Goal: Task Accomplishment & Management: Complete application form

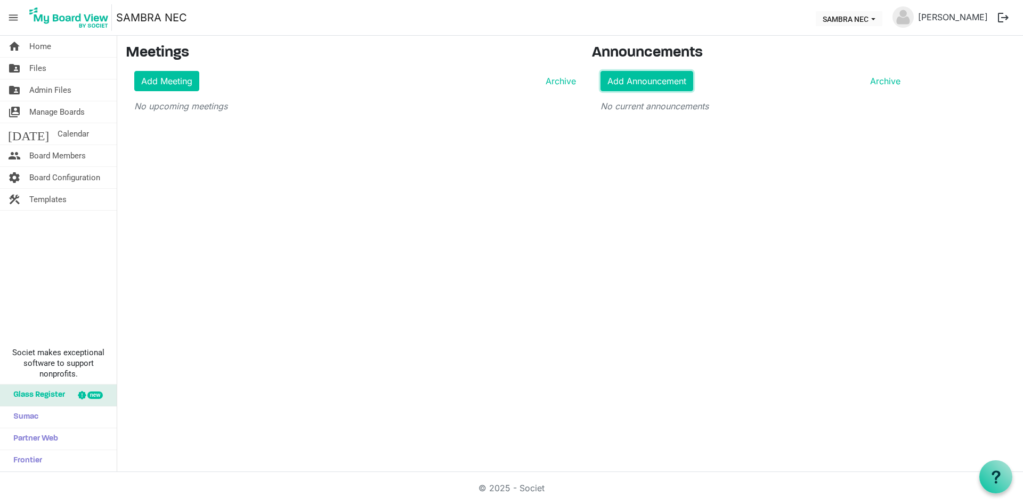
click at [650, 74] on link "Add Announcement" at bounding box center [647, 81] width 93 height 20
click at [157, 83] on link "Add Meeting" at bounding box center [166, 81] width 65 height 20
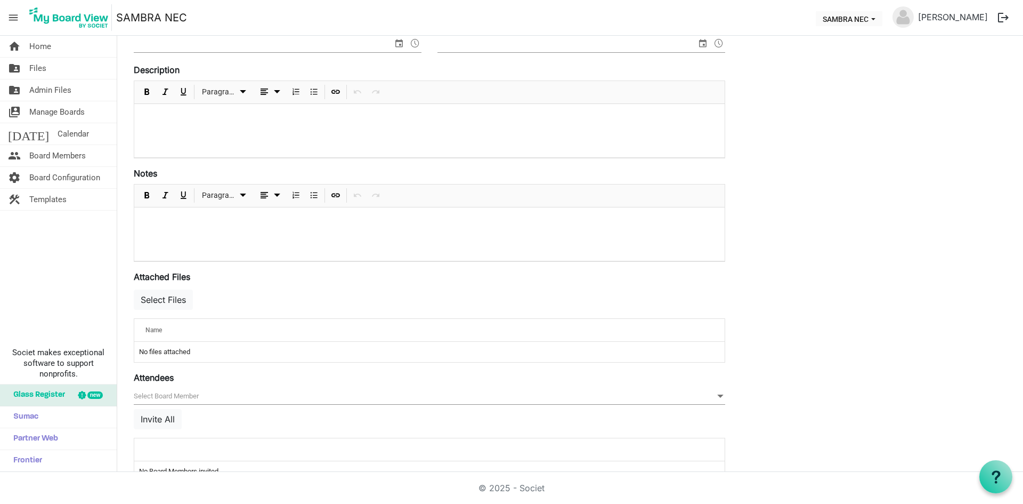
scroll to position [209, 0]
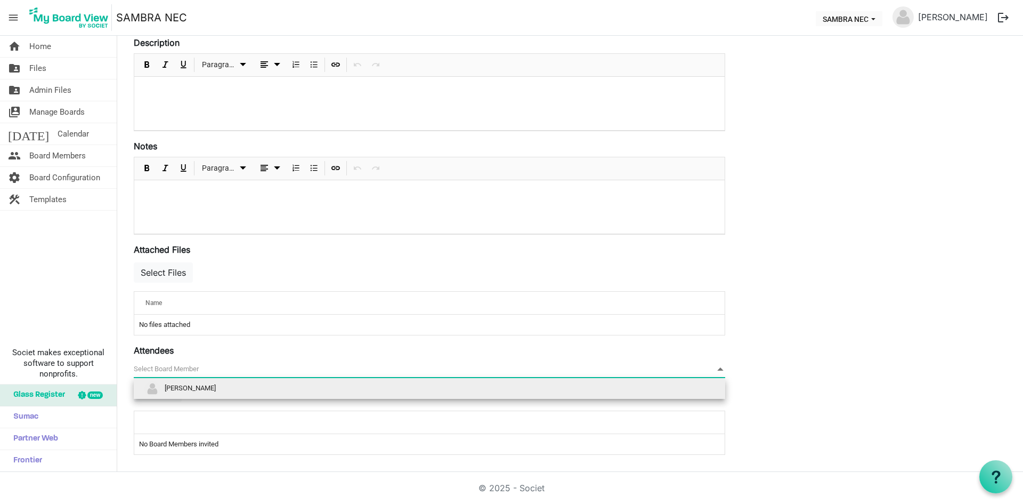
click at [219, 369] on span "null" at bounding box center [430, 369] width 592 height 17
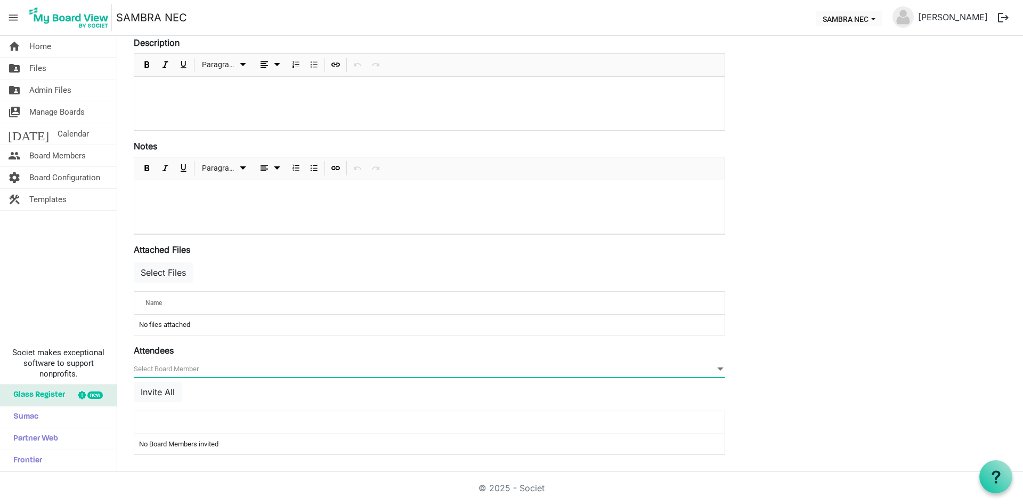
click at [219, 369] on span "null" at bounding box center [430, 369] width 592 height 17
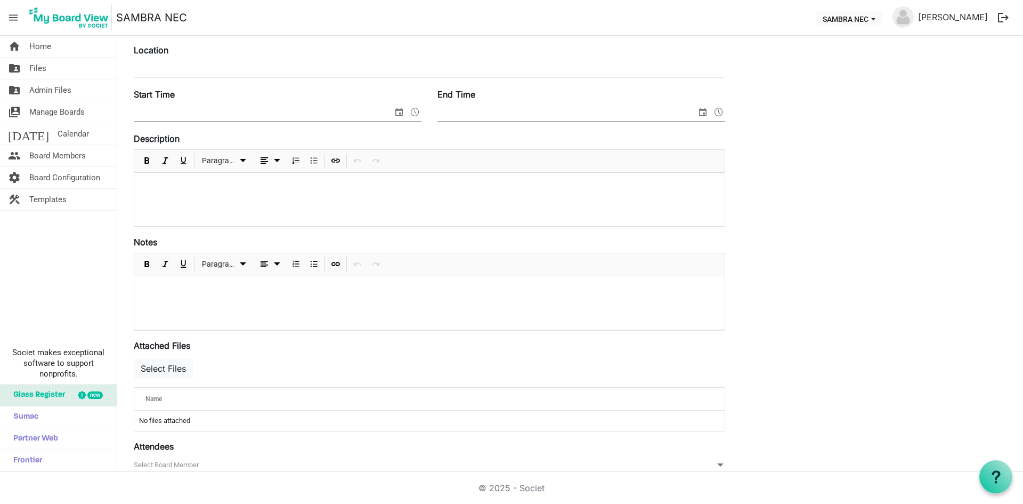
scroll to position [0, 0]
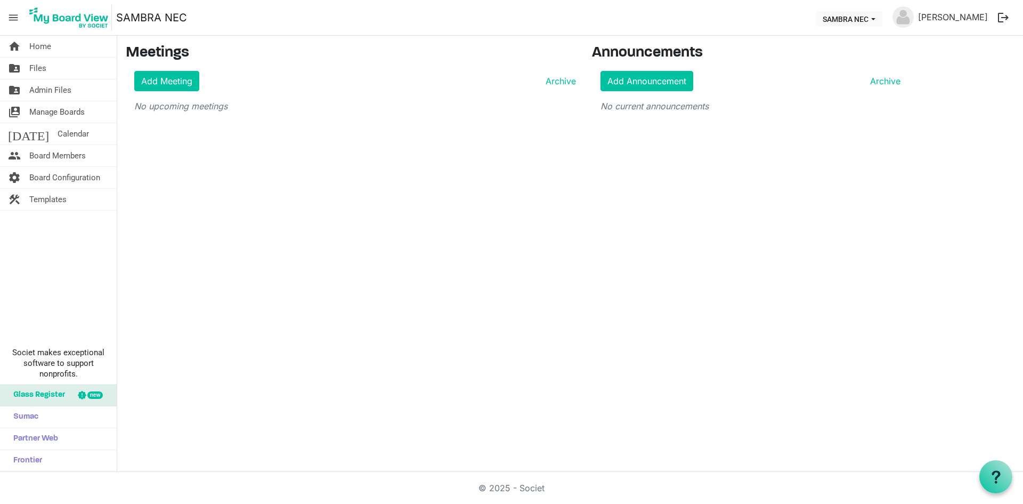
click at [56, 193] on span "Templates" at bounding box center [47, 199] width 37 height 21
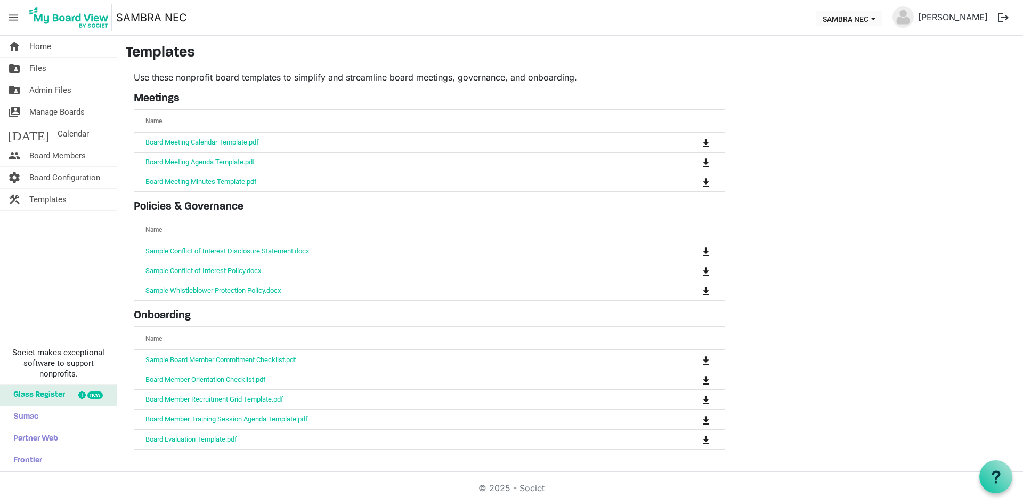
click at [233, 142] on link "Board Meeting Calendar Template.pdf" at bounding box center [203, 142] width 114 height 8
click at [231, 359] on link "Sample Board Member Commitment Checklist.pdf" at bounding box center [221, 359] width 151 height 8
click at [279, 399] on link "Board Member Recruitment Grid Template.pdf" at bounding box center [215, 399] width 138 height 8
click at [260, 419] on link "Board Member Training Session Agenda Template.pdf" at bounding box center [227, 419] width 163 height 8
click at [227, 162] on link "Board Meeting Agenda Template.pdf" at bounding box center [201, 162] width 110 height 8
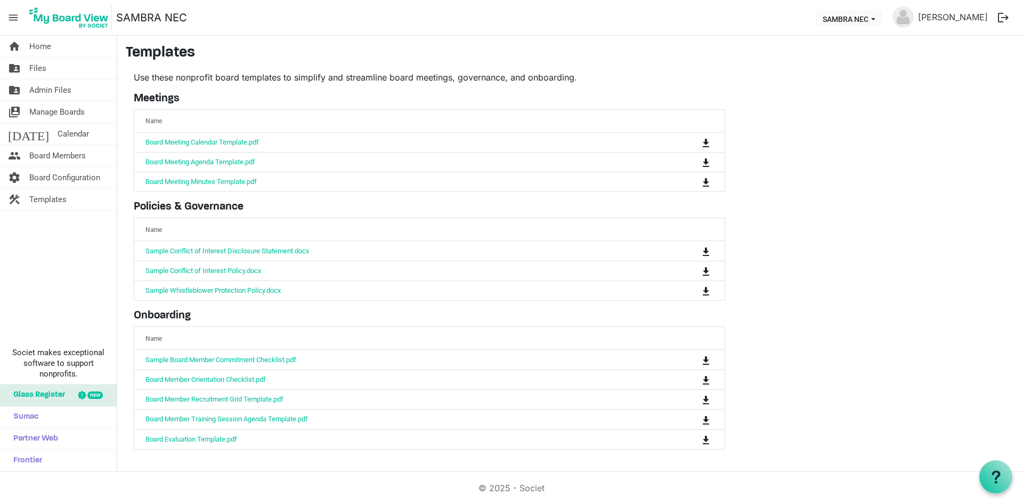
click at [61, 180] on span "Board Configuration" at bounding box center [64, 177] width 71 height 21
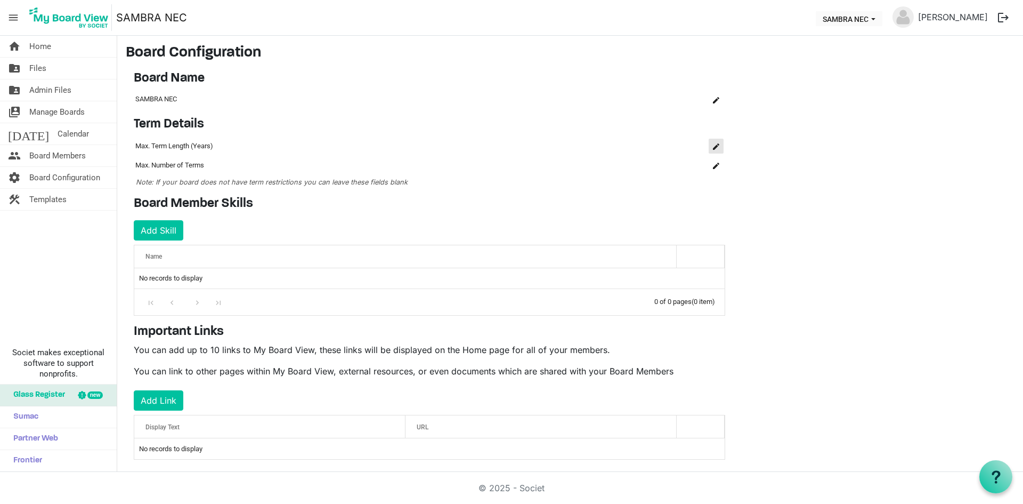
click at [716, 149] on span "is Command column column header" at bounding box center [716, 146] width 6 height 6
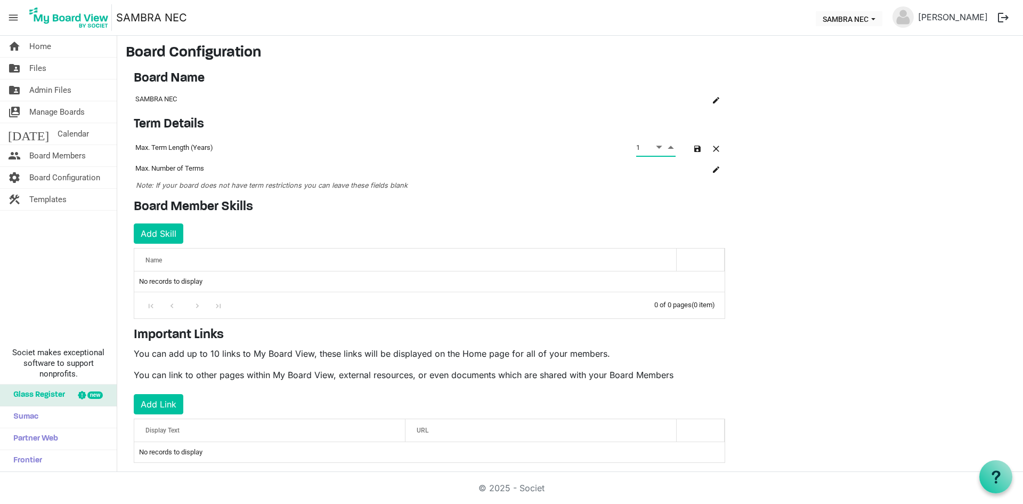
click at [672, 148] on span "Increment value" at bounding box center [671, 146] width 10 height 13
type input "2"
click at [672, 148] on span "Increment value" at bounding box center [671, 146] width 10 height 13
click at [765, 188] on main "Board Configuration Board Name OK OK Cancel Name board-name-grid_header_table S…" at bounding box center [570, 262] width 906 height 452
click at [360, 212] on h4 "Board Member Skills" at bounding box center [430, 206] width 592 height 15
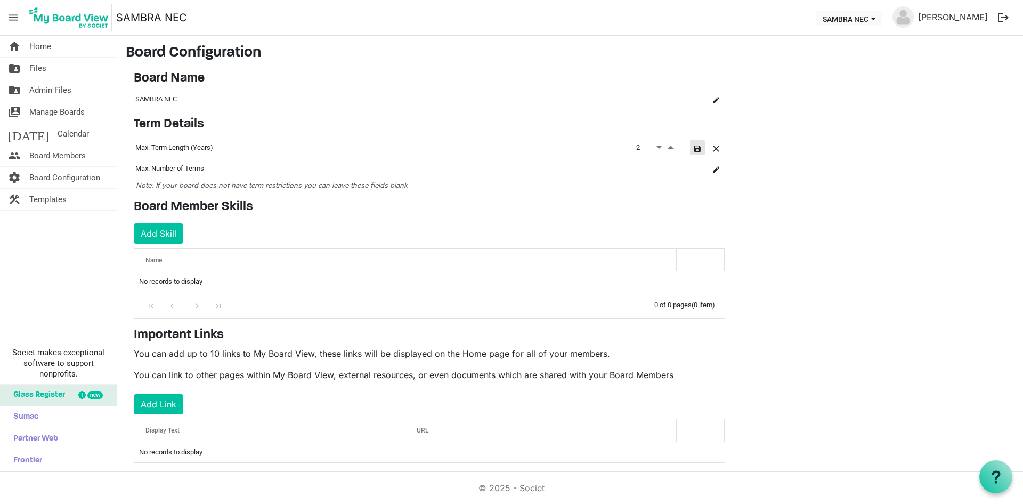
click at [697, 148] on span "button" at bounding box center [697, 149] width 6 height 6
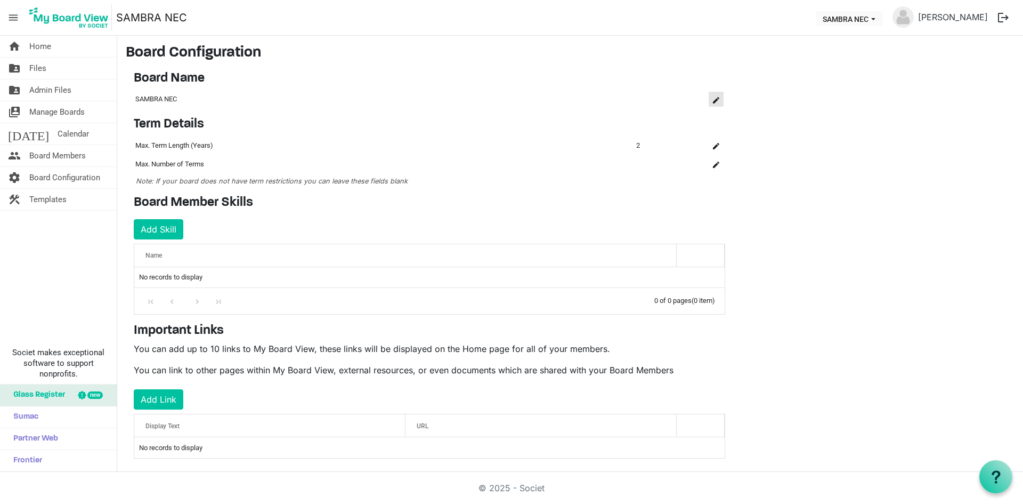
click at [717, 101] on span "is Command column column header" at bounding box center [716, 100] width 6 height 6
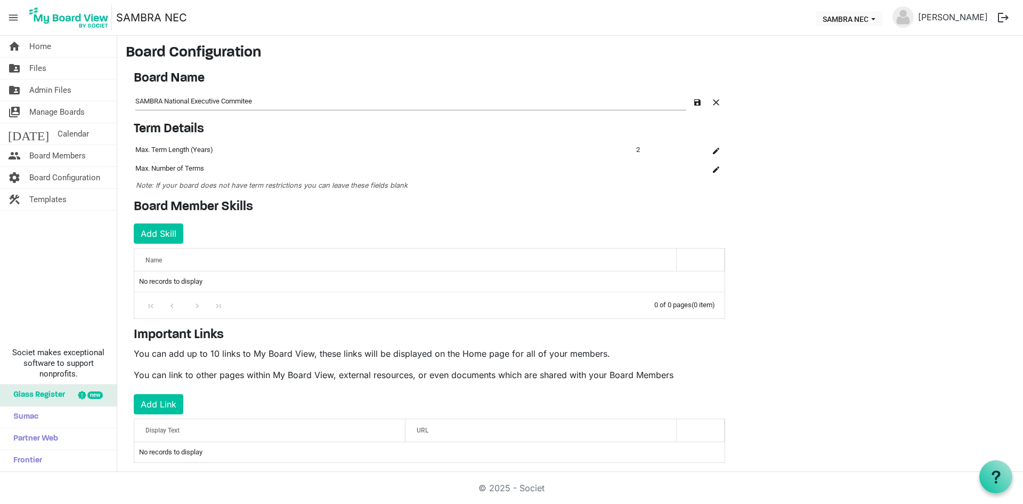
click at [459, 155] on td "Max. Term Length (Years)" at bounding box center [384, 150] width 501 height 18
click at [272, 94] on input "SAMBRA National Executive Commitee" at bounding box center [410, 101] width 551 height 18
type input "SAMBRA National Executive Committee"
click at [287, 187] on span "Note: If your board does not have term restrictions you can leave these fields …" at bounding box center [272, 185] width 272 height 8
click at [165, 238] on button "Add Skill" at bounding box center [159, 233] width 50 height 20
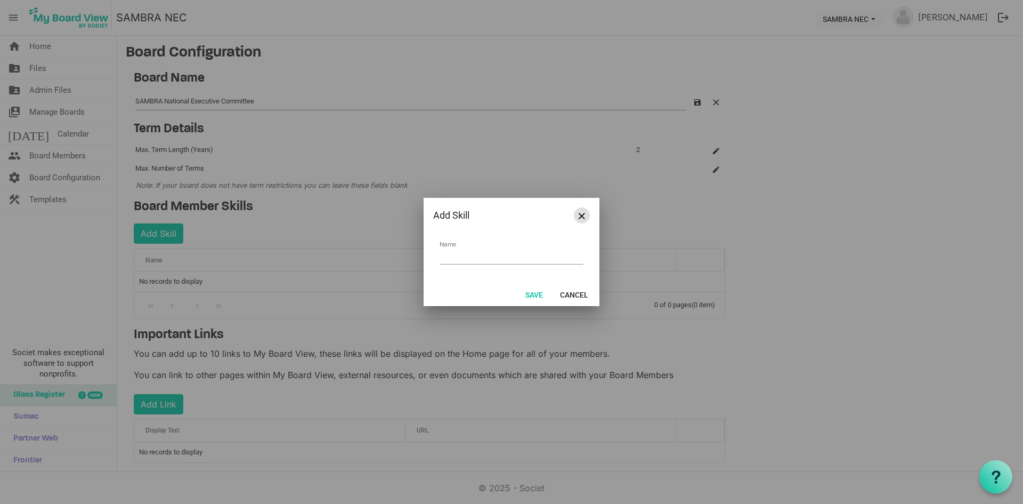
click at [577, 214] on button "Close" at bounding box center [582, 215] width 16 height 16
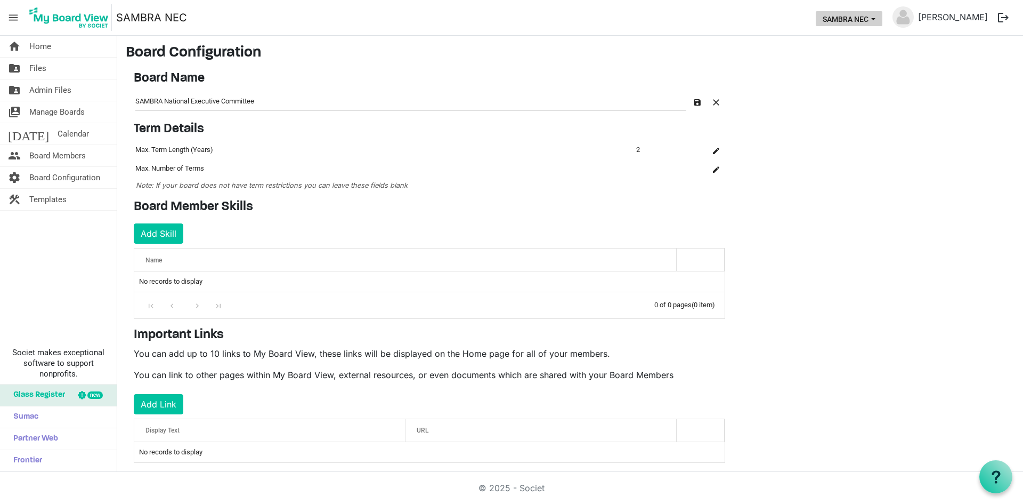
click at [877, 21] on button "SAMBRA NEC" at bounding box center [849, 18] width 67 height 15
click at [778, 172] on main "Board Configuration Board Name OK OK Cancel Name board-name-grid_header_table S…" at bounding box center [570, 262] width 906 height 452
click at [168, 237] on button "Add Skill" at bounding box center [159, 233] width 50 height 20
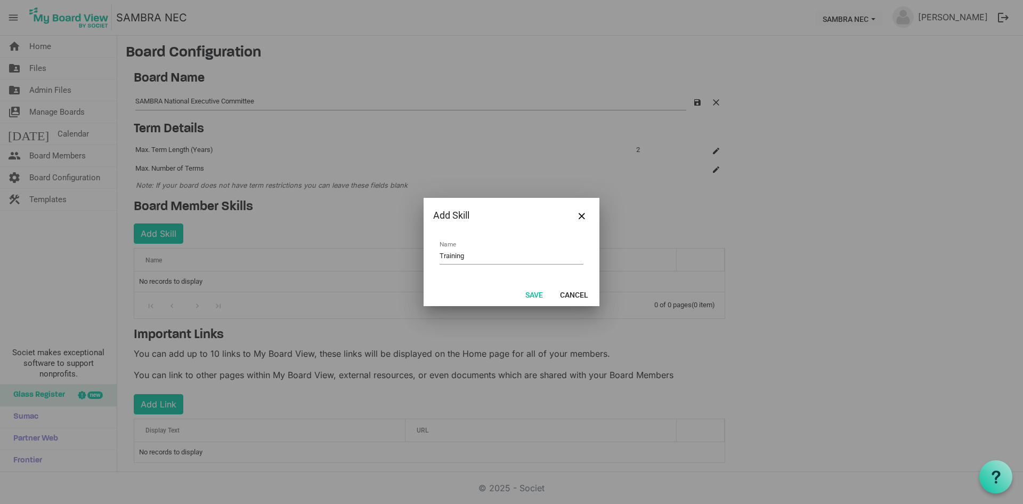
type input "Training"
click at [534, 296] on button "Save" at bounding box center [534, 294] width 31 height 15
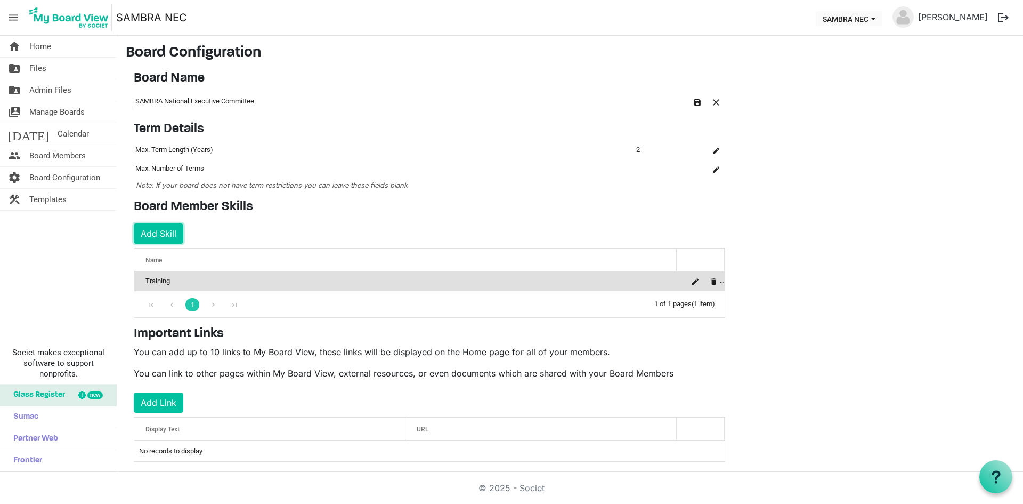
click at [156, 237] on button "Add Skill" at bounding box center [159, 233] width 50 height 20
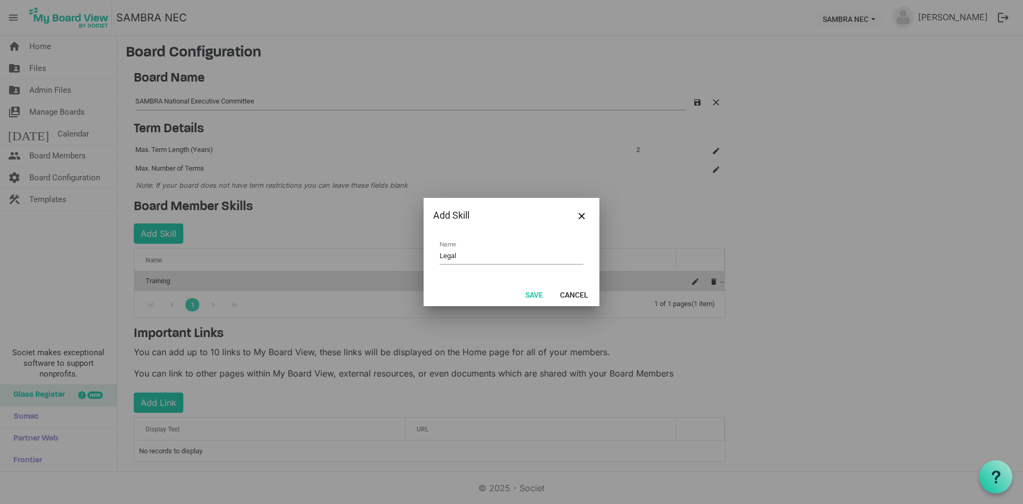
type input "Legal"
click at [533, 293] on button "Save" at bounding box center [534, 294] width 31 height 15
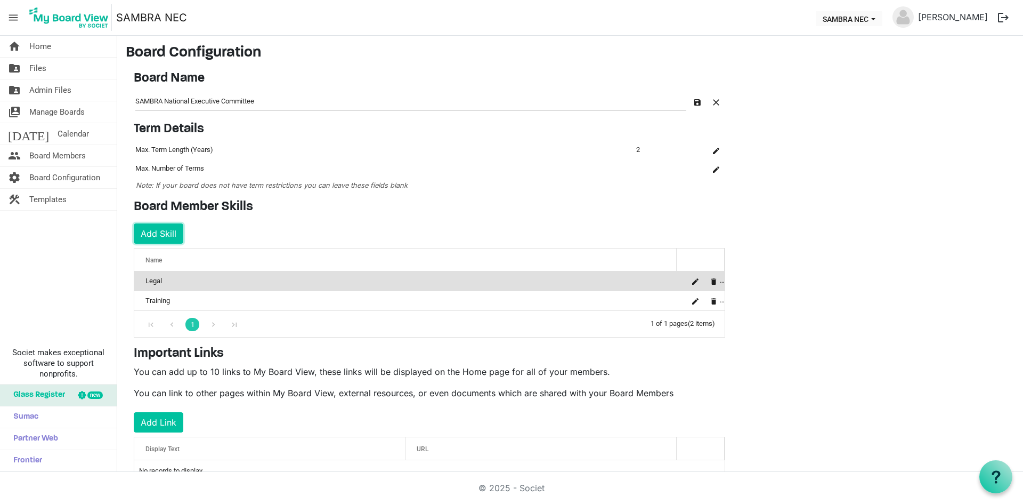
click at [161, 236] on button "Add Skill" at bounding box center [159, 233] width 50 height 20
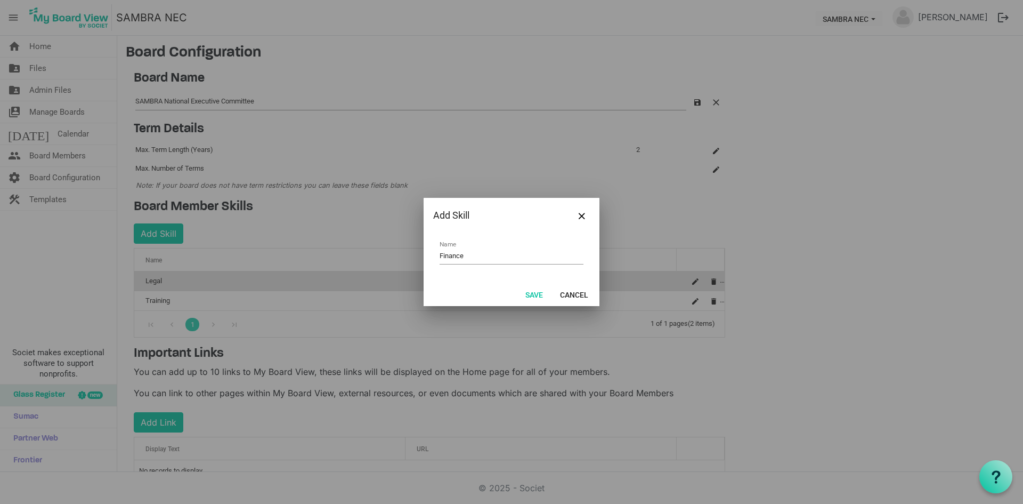
type input "Finance"
click at [536, 296] on button "Save" at bounding box center [534, 294] width 31 height 15
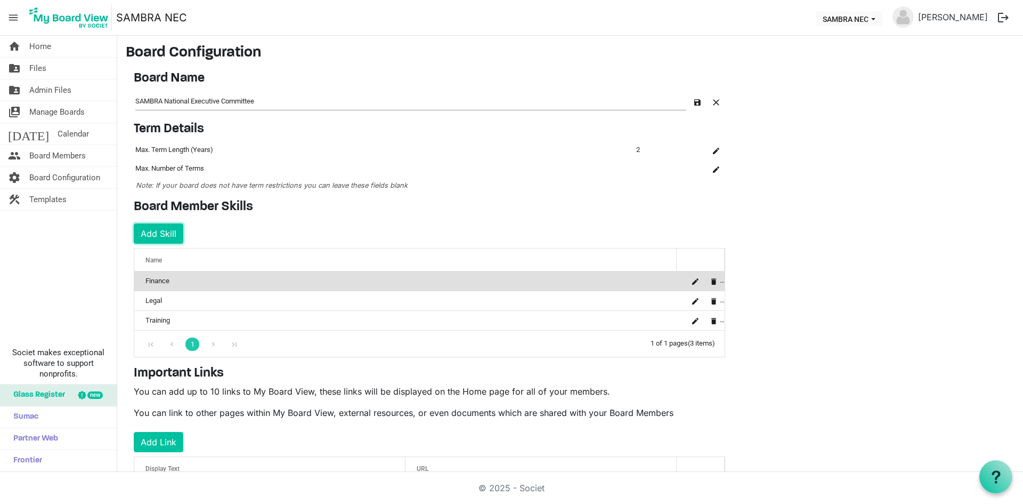
click at [147, 233] on button "Add Skill" at bounding box center [159, 233] width 50 height 20
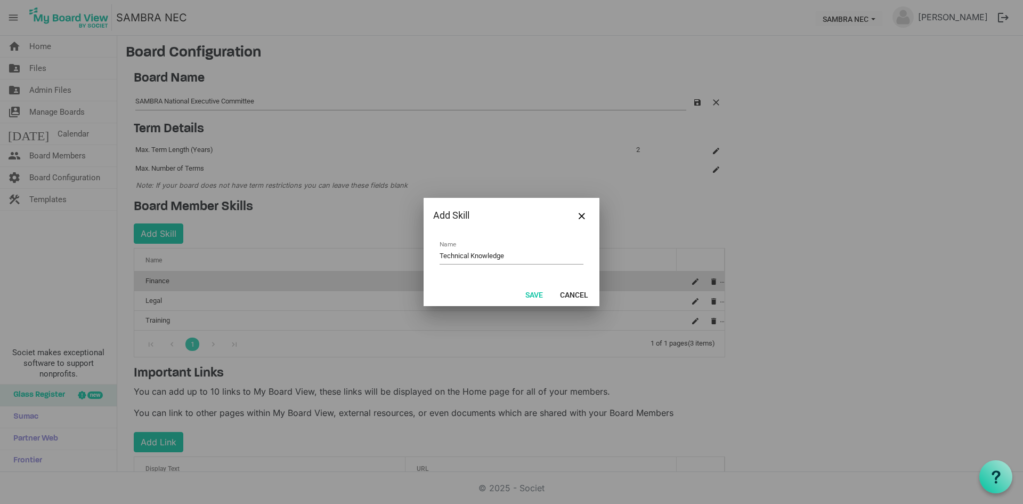
type input "Technical Knowledge"
click at [536, 288] on button "Save" at bounding box center [534, 294] width 31 height 15
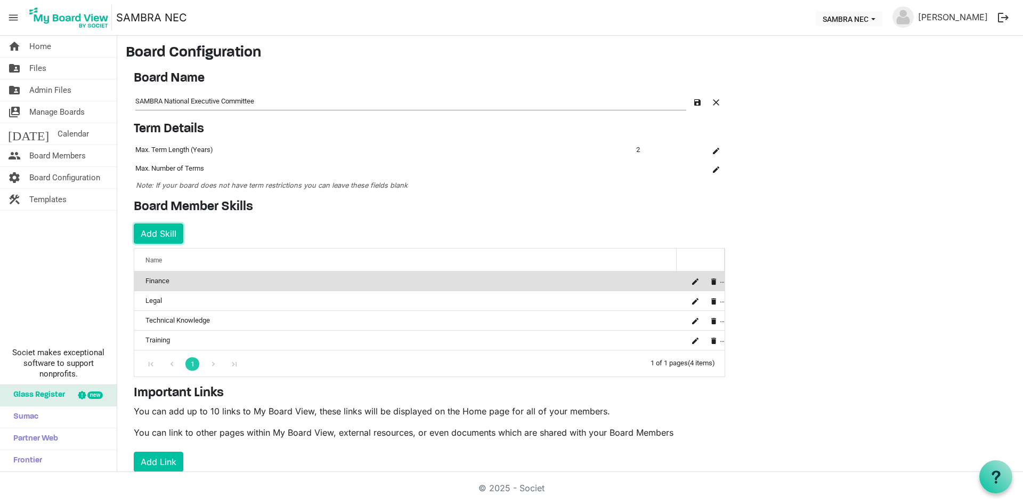
click at [168, 230] on button "Add Skill" at bounding box center [159, 233] width 50 height 20
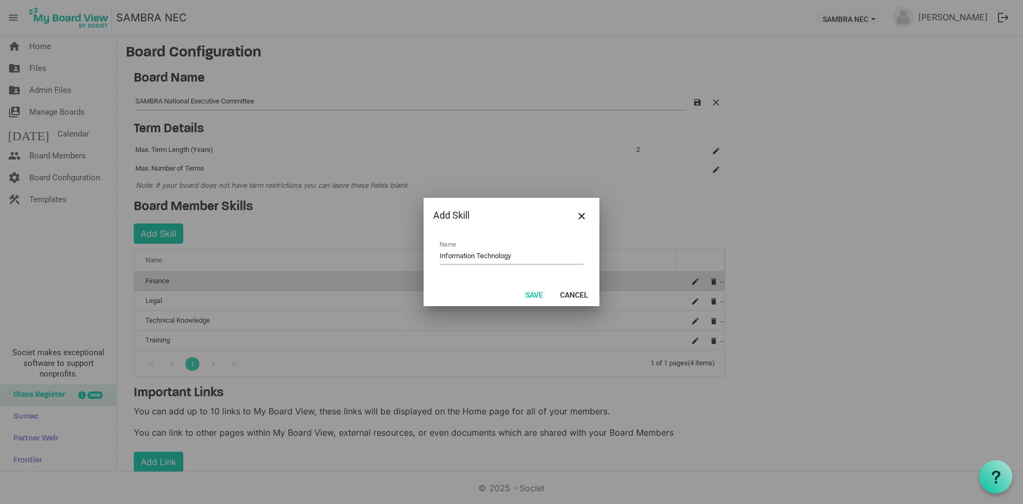
type input "Information Technology"
click at [534, 289] on button "Save" at bounding box center [534, 294] width 31 height 15
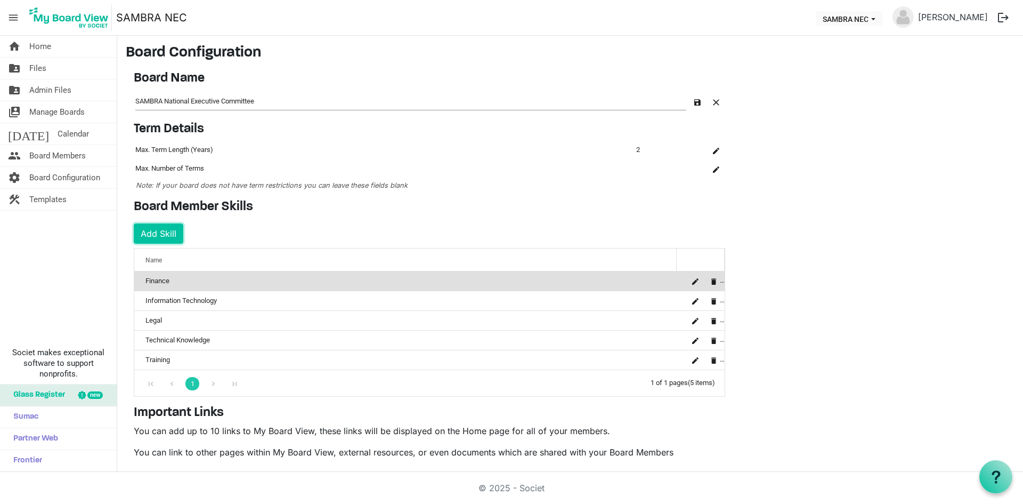
click at [165, 232] on button "Add Skill" at bounding box center [159, 233] width 50 height 20
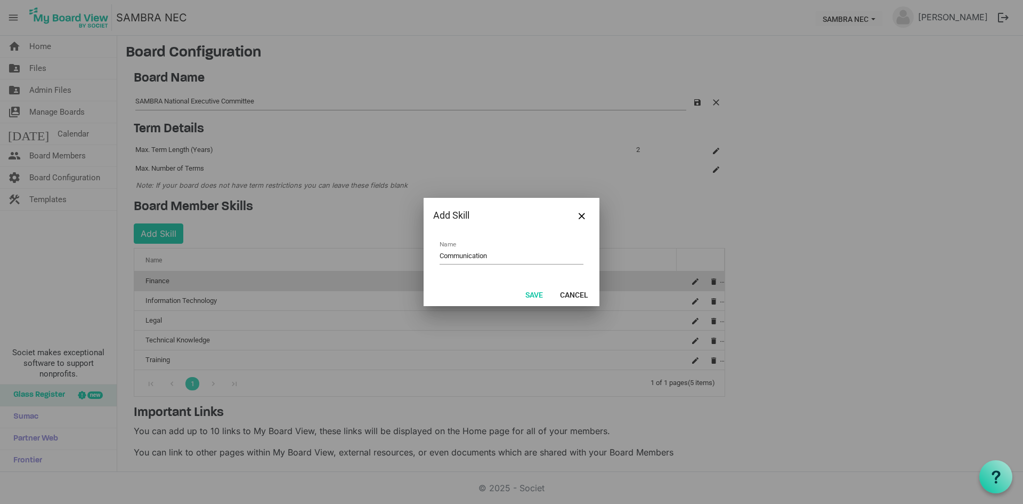
type input "Communication"
click at [534, 292] on button "Save" at bounding box center [534, 294] width 31 height 15
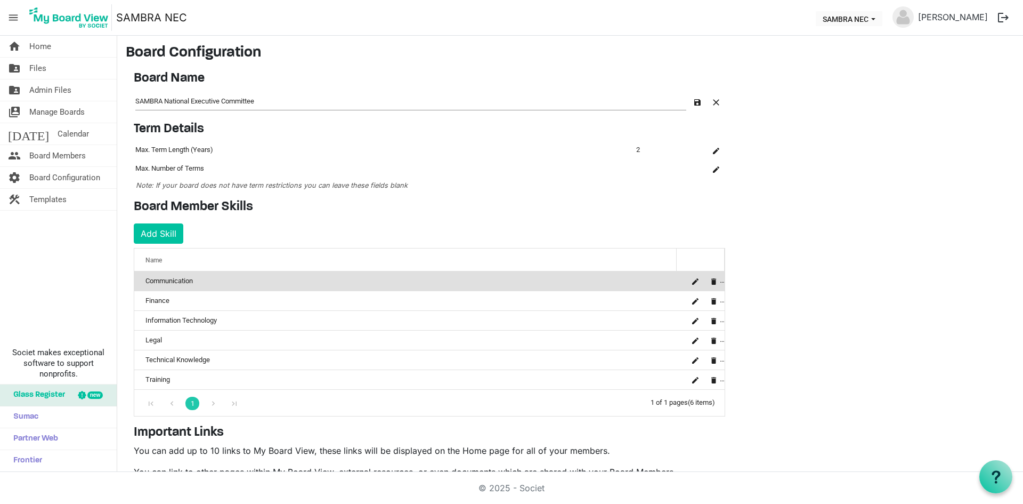
scroll to position [114, 0]
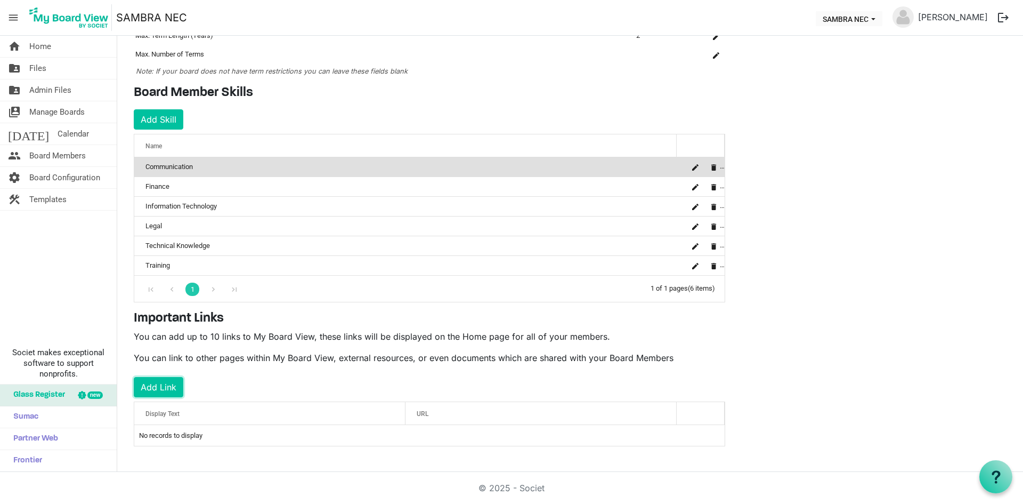
click at [165, 383] on button "Add Link" at bounding box center [159, 387] width 50 height 20
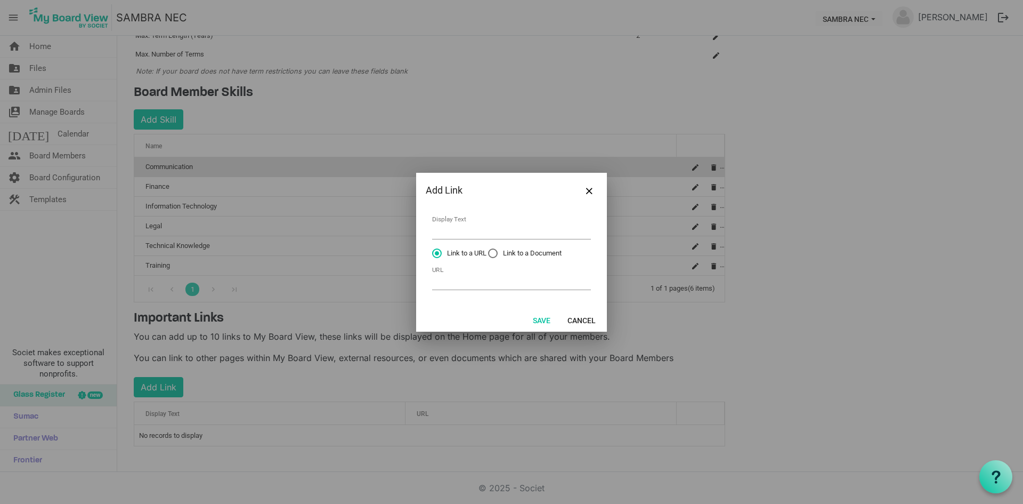
click at [496, 251] on label "Link to a Document" at bounding box center [525, 253] width 74 height 10
click at [489, 249] on input "Link to a Document" at bounding box center [488, 248] width 1 height 1
radio input "true"
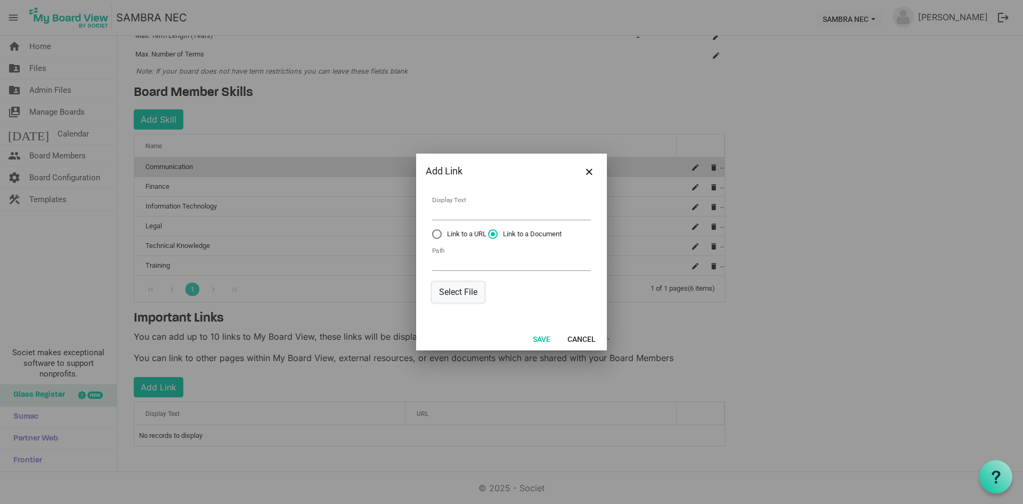
click at [459, 292] on button "Select File" at bounding box center [458, 292] width 52 height 20
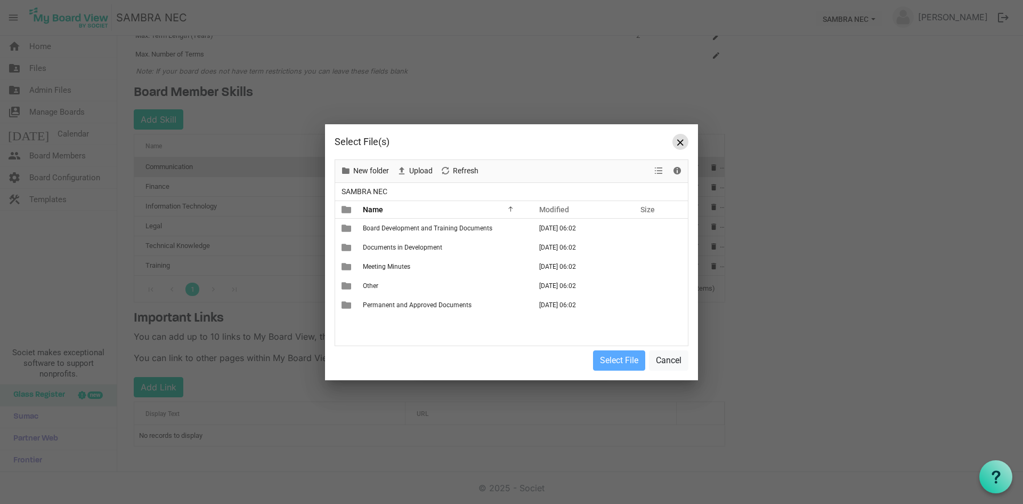
click at [679, 142] on span "Close" at bounding box center [680, 142] width 6 height 6
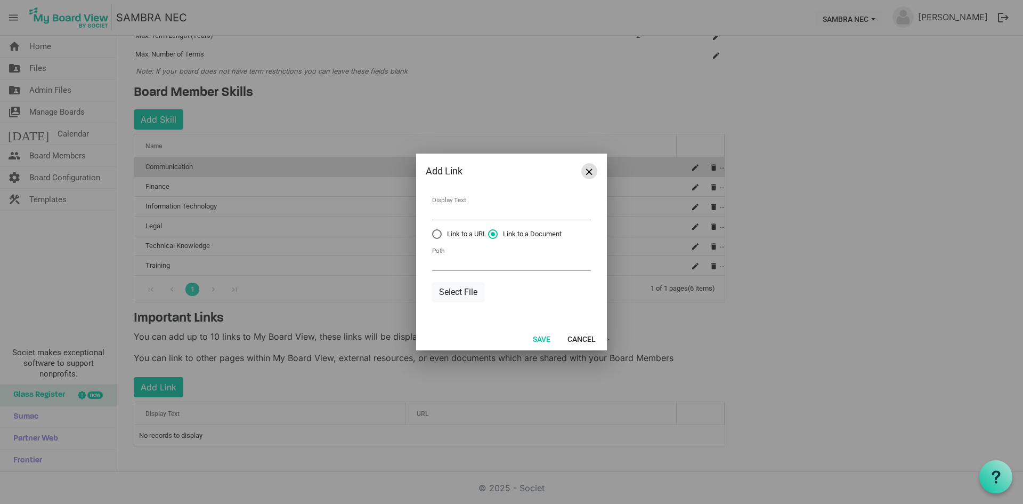
click at [592, 171] on span "Close" at bounding box center [589, 171] width 6 height 6
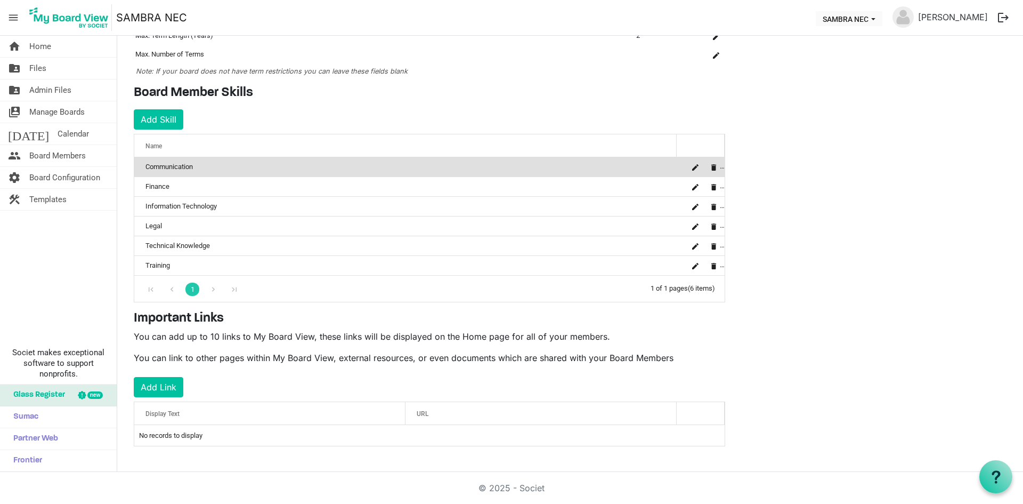
click at [61, 90] on span "Admin Files" at bounding box center [50, 89] width 42 height 21
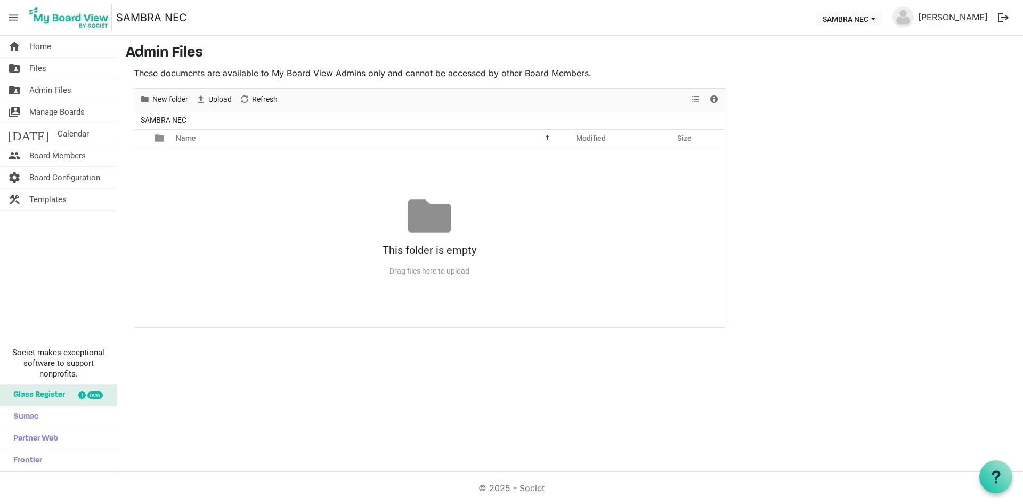
click at [45, 91] on span "Admin Files" at bounding box center [50, 89] width 42 height 21
click at [36, 68] on span "Files" at bounding box center [37, 68] width 17 height 21
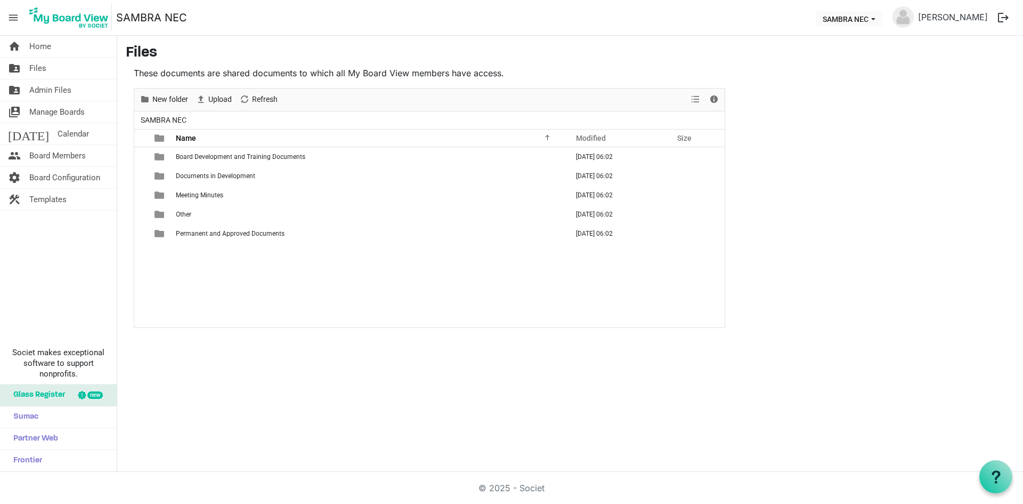
click at [207, 192] on span "Meeting Minutes" at bounding box center [199, 194] width 47 height 7
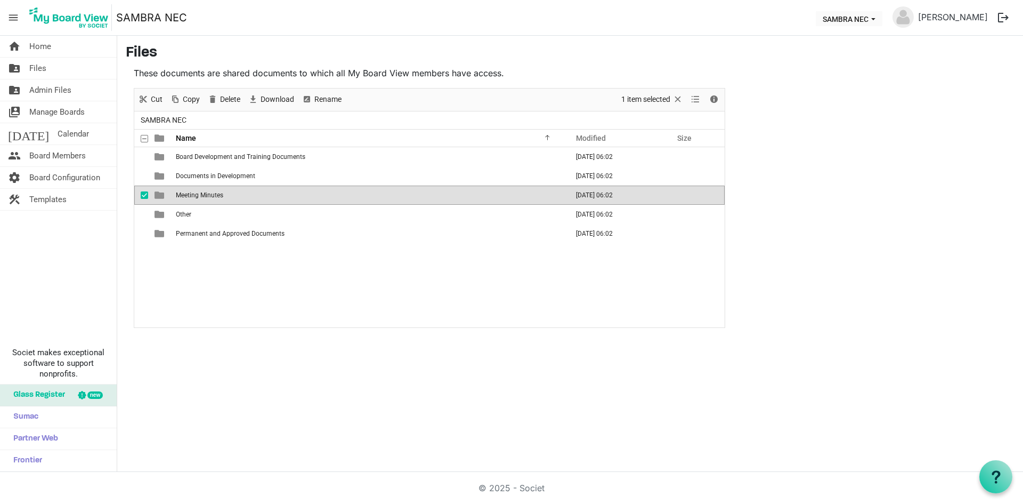
click at [207, 192] on span "Meeting Minutes" at bounding box center [199, 194] width 47 height 7
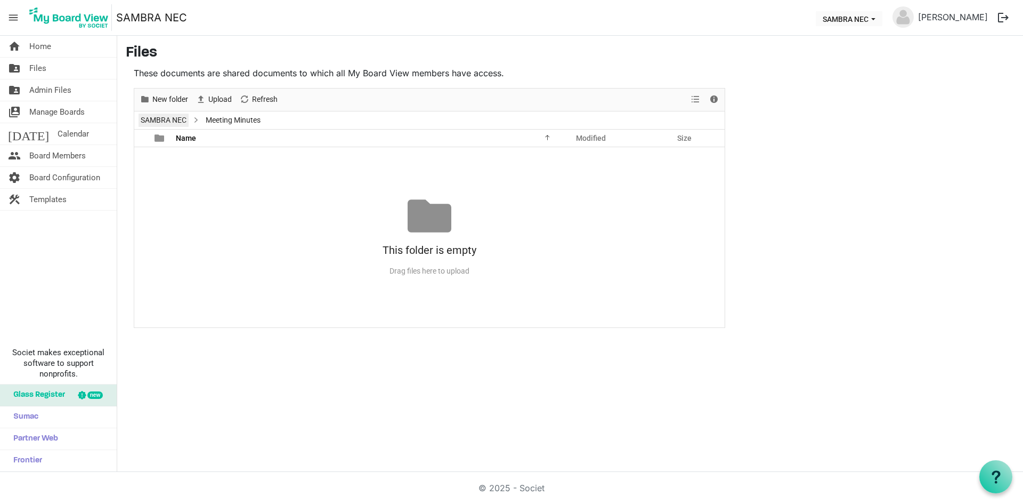
click at [162, 120] on link "SAMBRA NEC" at bounding box center [164, 120] width 50 height 13
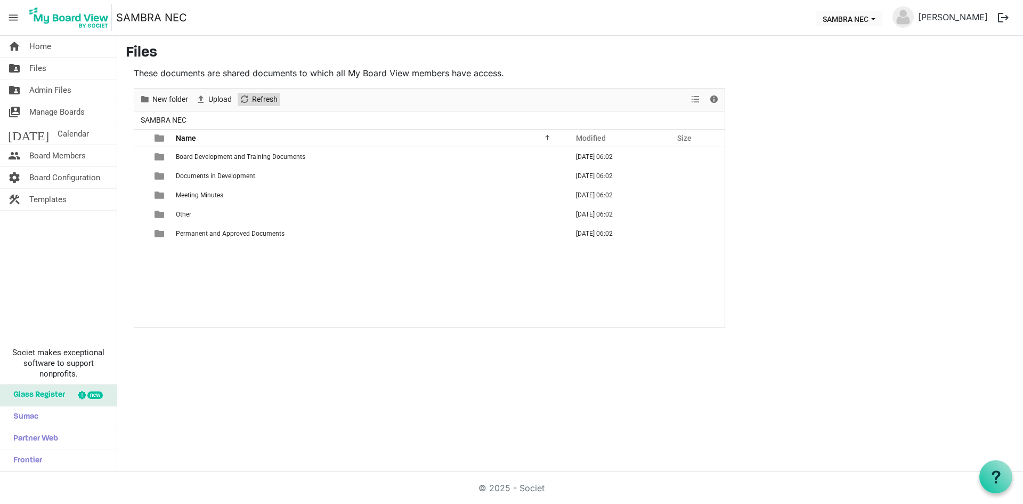
click at [260, 99] on span "Refresh" at bounding box center [265, 99] width 28 height 13
click at [209, 189] on td "Meeting Minutes" at bounding box center [369, 194] width 392 height 19
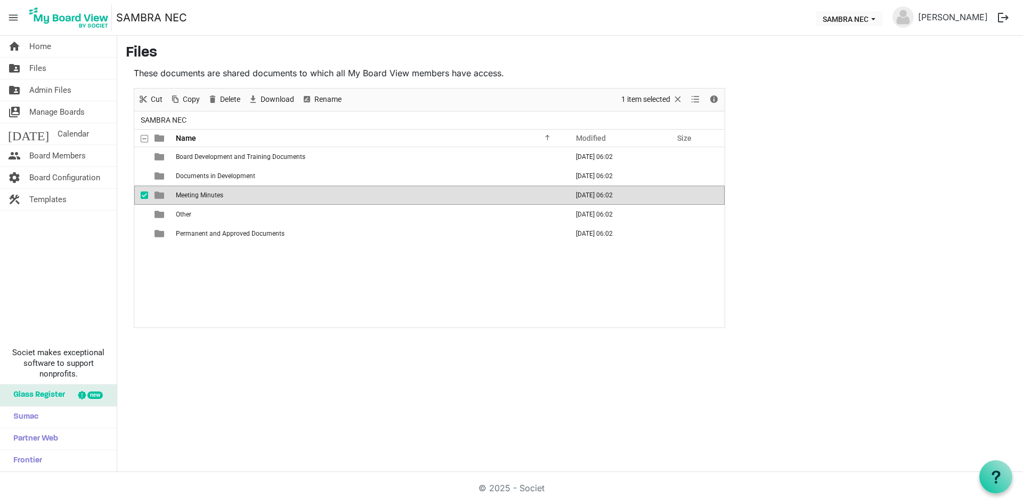
click at [209, 189] on td "Meeting Minutes" at bounding box center [369, 194] width 392 height 19
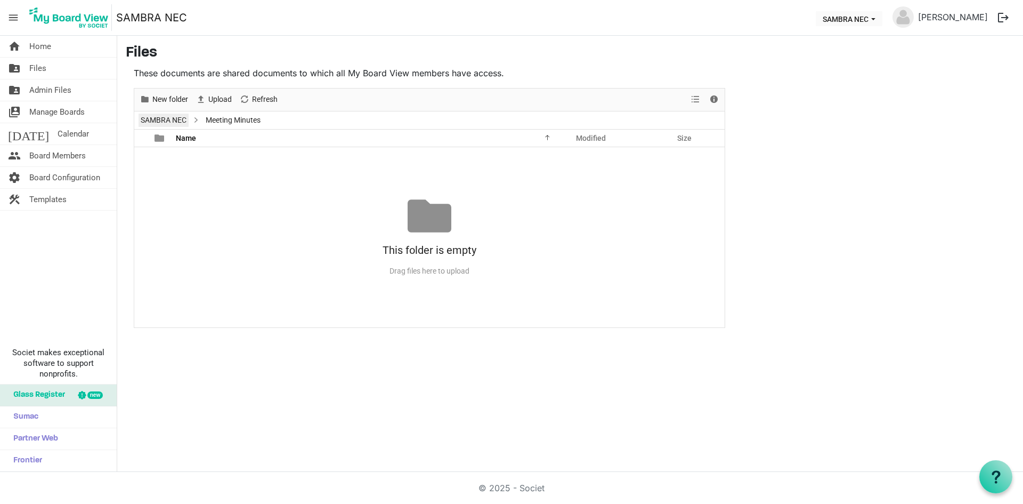
click at [157, 115] on link "SAMBRA NEC" at bounding box center [164, 120] width 50 height 13
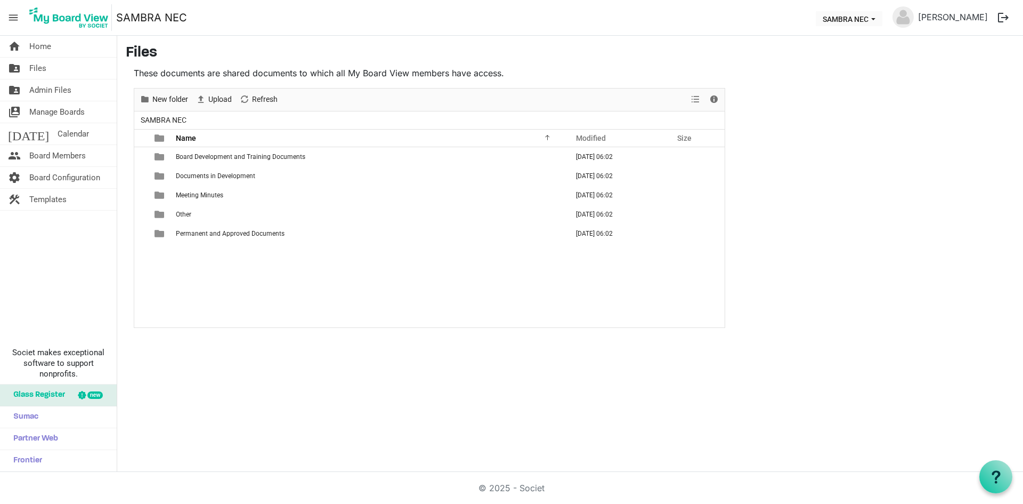
click at [214, 157] on span "Board Development and Training Documents" at bounding box center [241, 156] width 130 height 7
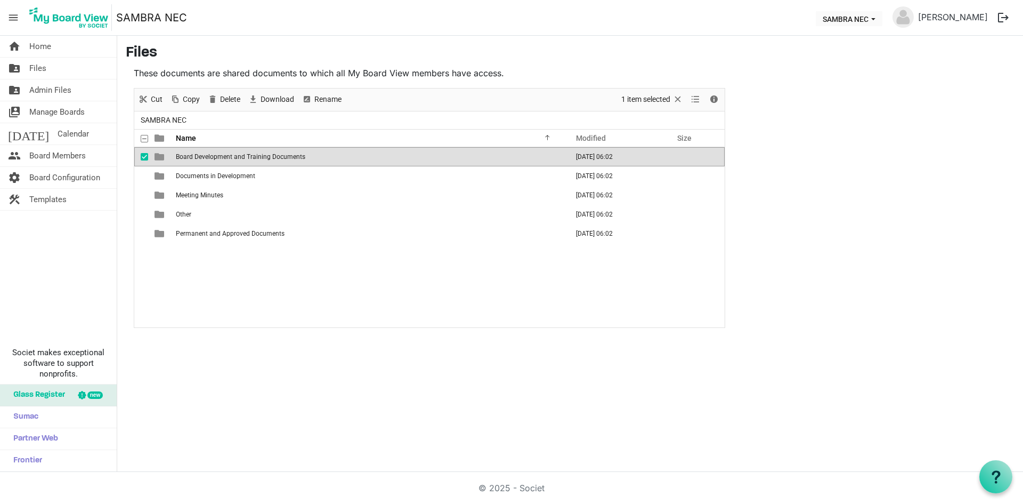
click at [179, 155] on span "Board Development and Training Documents" at bounding box center [241, 156] width 130 height 7
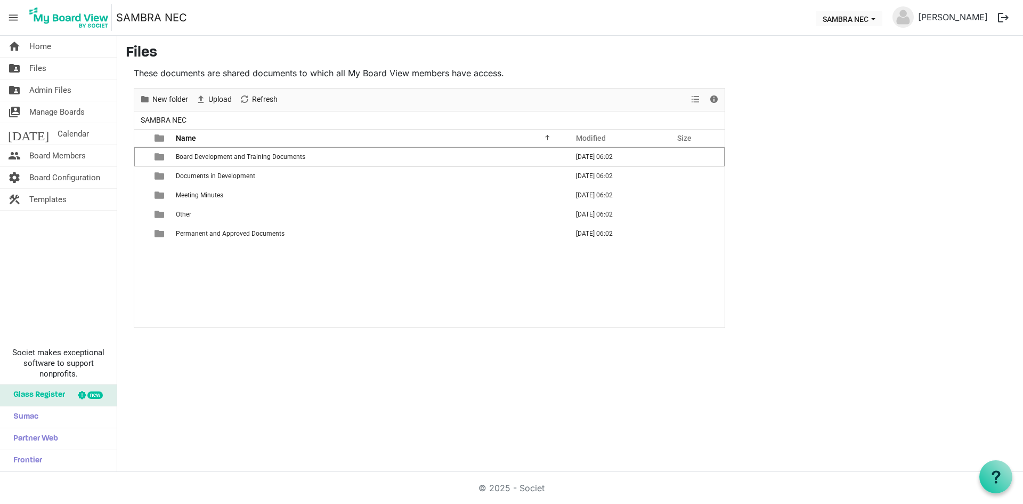
click at [195, 191] on span "Meeting Minutes" at bounding box center [199, 194] width 47 height 7
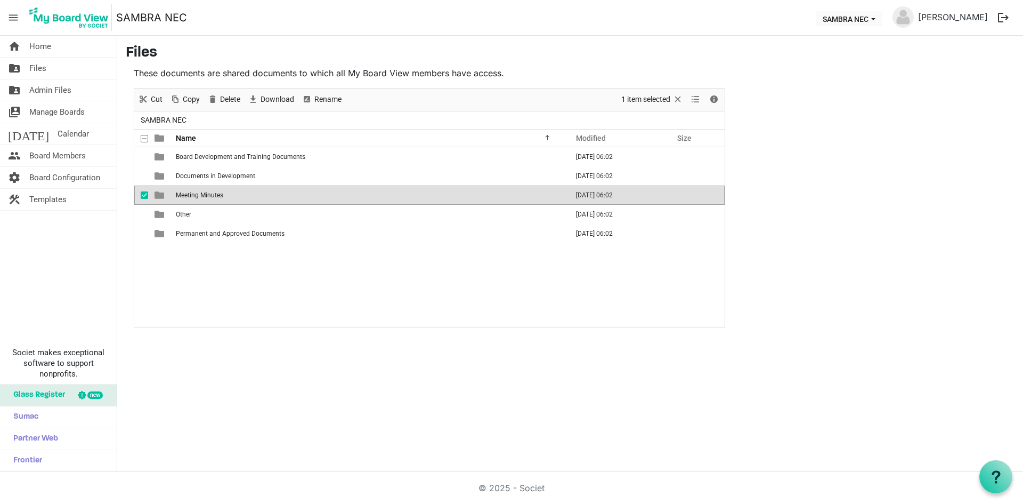
click at [195, 191] on span "Meeting Minutes" at bounding box center [199, 194] width 47 height 7
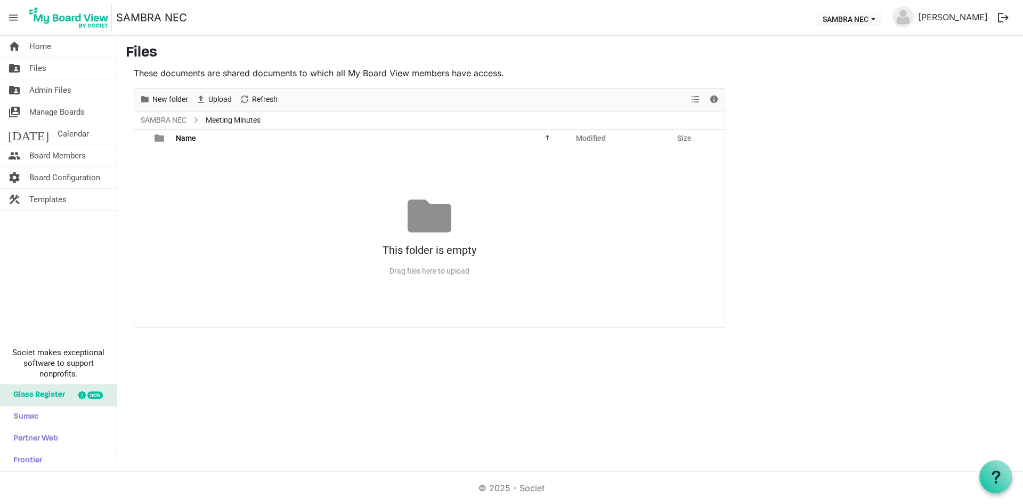
click at [219, 124] on span "Meeting Minutes" at bounding box center [233, 120] width 59 height 13
click at [35, 50] on span "Home" at bounding box center [40, 46] width 22 height 21
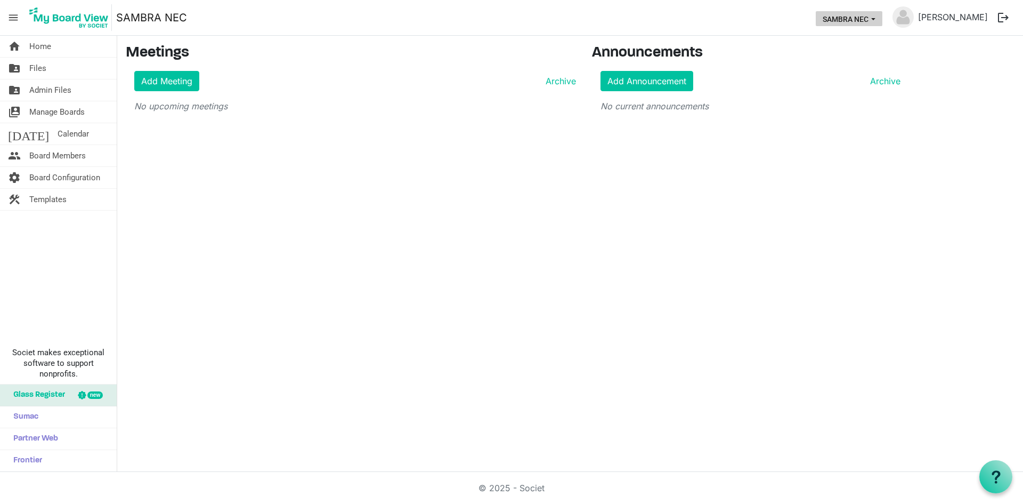
click at [867, 17] on button "SAMBRA NEC" at bounding box center [849, 18] width 67 height 15
click at [645, 312] on div "home Home folder_shared Files folder_shared Admin Files switch_account Manage B…" at bounding box center [511, 254] width 1023 height 436
click at [176, 89] on link "Add Meeting" at bounding box center [166, 81] width 65 height 20
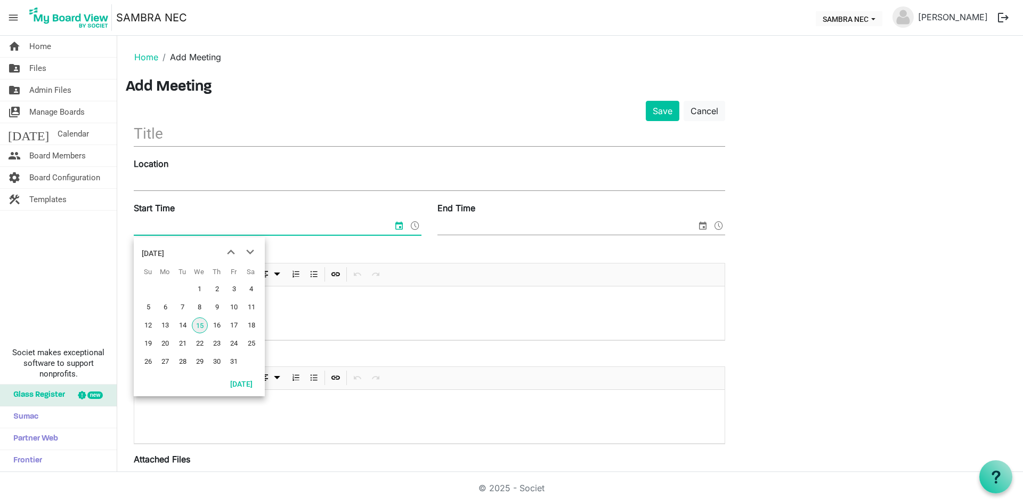
click at [398, 230] on span "select" at bounding box center [399, 226] width 13 height 14
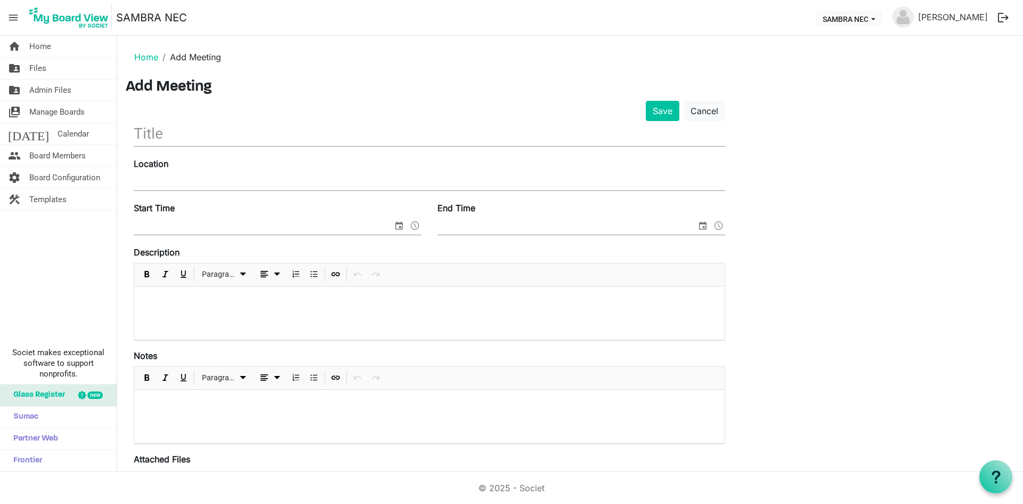
click at [403, 110] on div "Save Cancel" at bounding box center [430, 111] width 608 height 20
click at [401, 127] on input "text" at bounding box center [430, 133] width 592 height 25
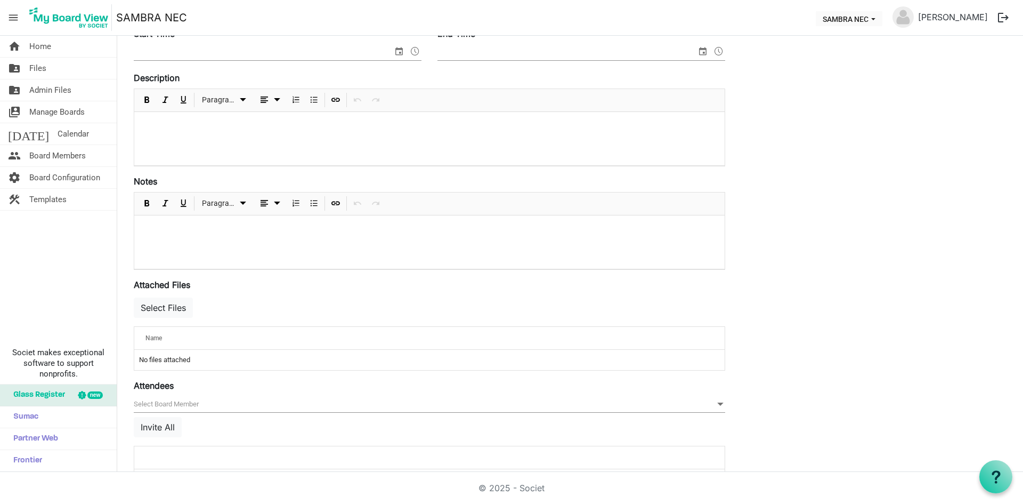
scroll to position [209, 0]
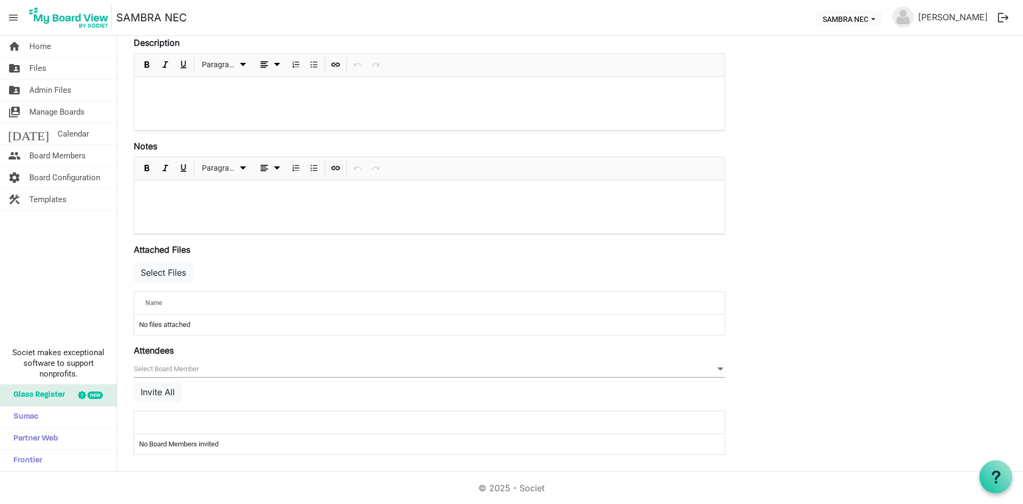
click at [197, 324] on td "No files attached" at bounding box center [429, 324] width 591 height 20
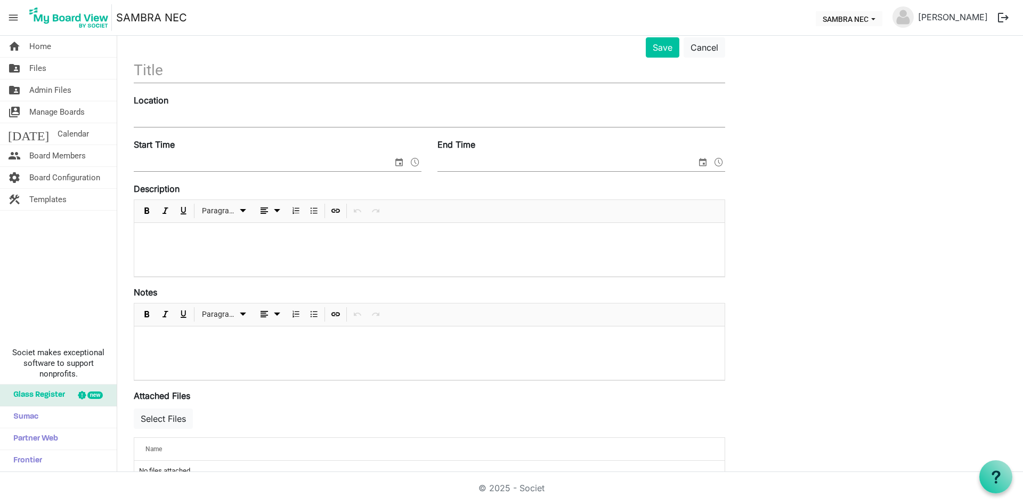
scroll to position [0, 0]
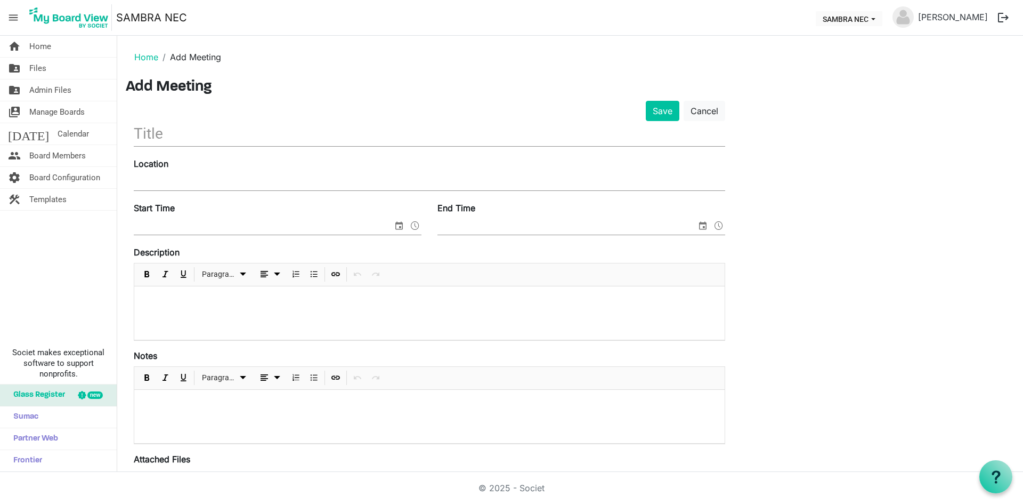
click at [56, 92] on span "Admin Files" at bounding box center [50, 89] width 42 height 21
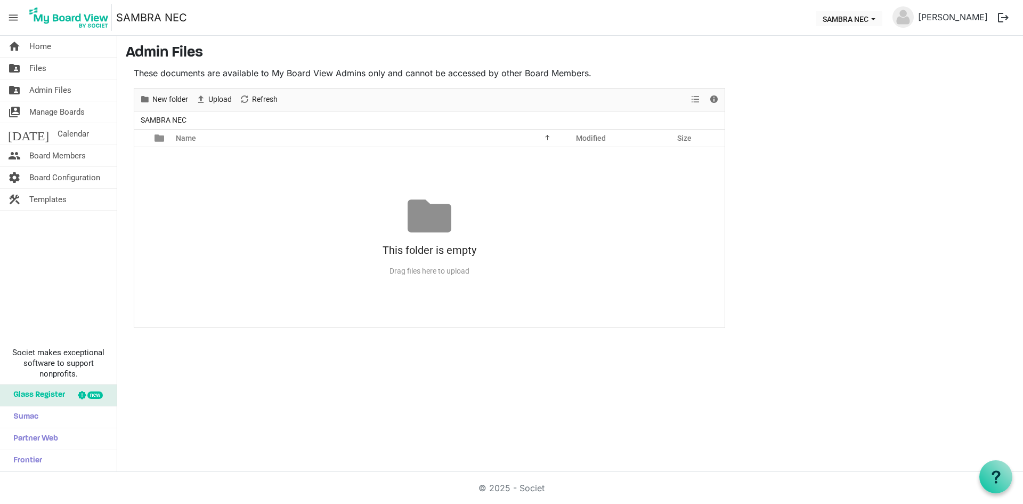
click at [38, 67] on span "Files" at bounding box center [37, 68] width 17 height 21
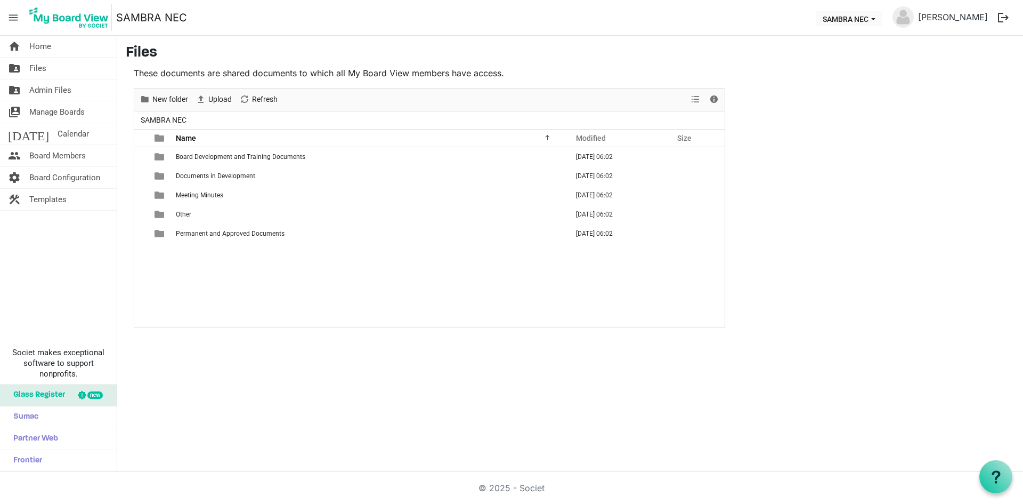
click at [37, 45] on span "Home" at bounding box center [40, 46] width 22 height 21
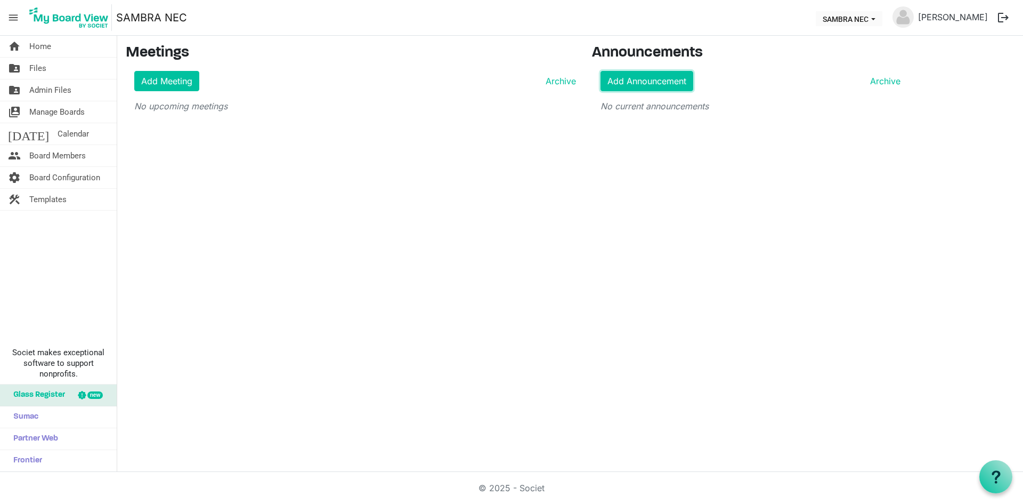
click at [656, 74] on link "Add Announcement" at bounding box center [647, 81] width 93 height 20
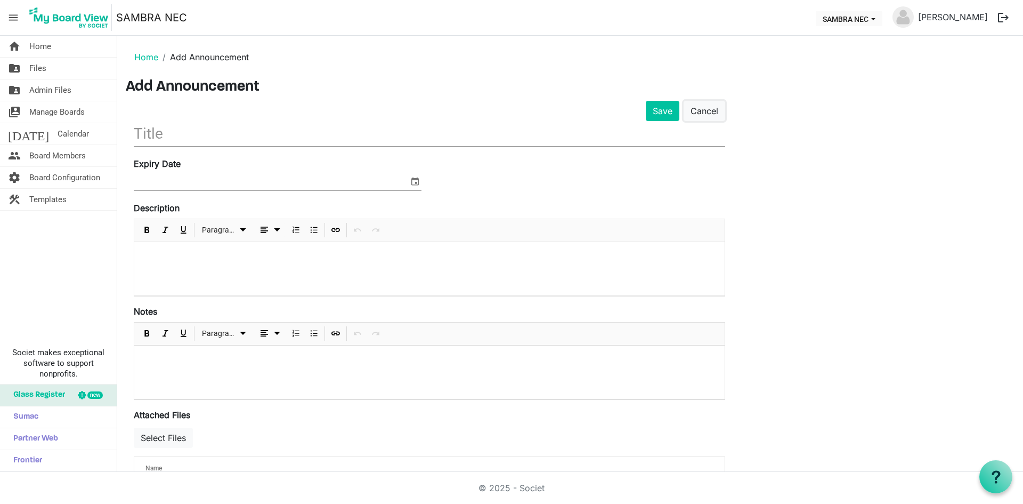
click at [707, 106] on link "Cancel" at bounding box center [705, 111] width 42 height 20
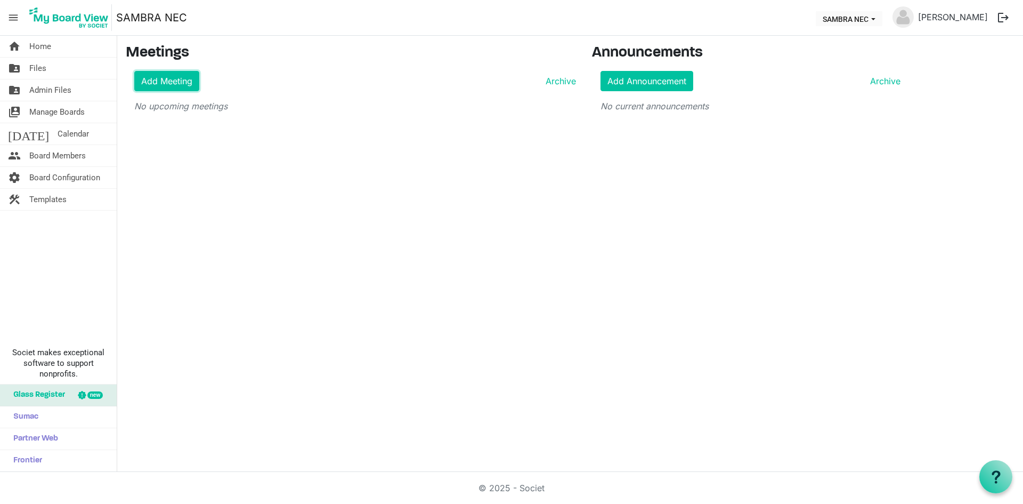
click at [160, 82] on link "Add Meeting" at bounding box center [166, 81] width 65 height 20
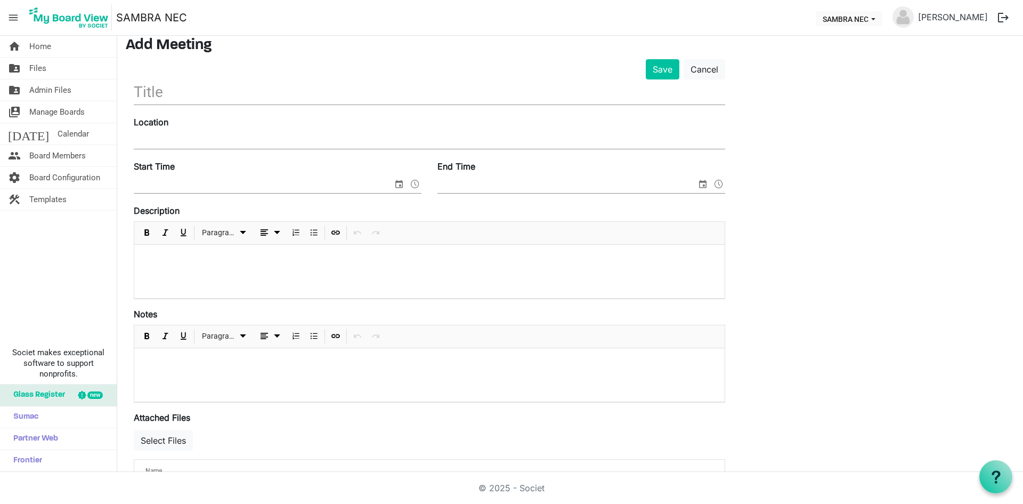
scroll to position [42, 0]
click at [257, 87] on input "text" at bounding box center [430, 91] width 592 height 25
type input "T"
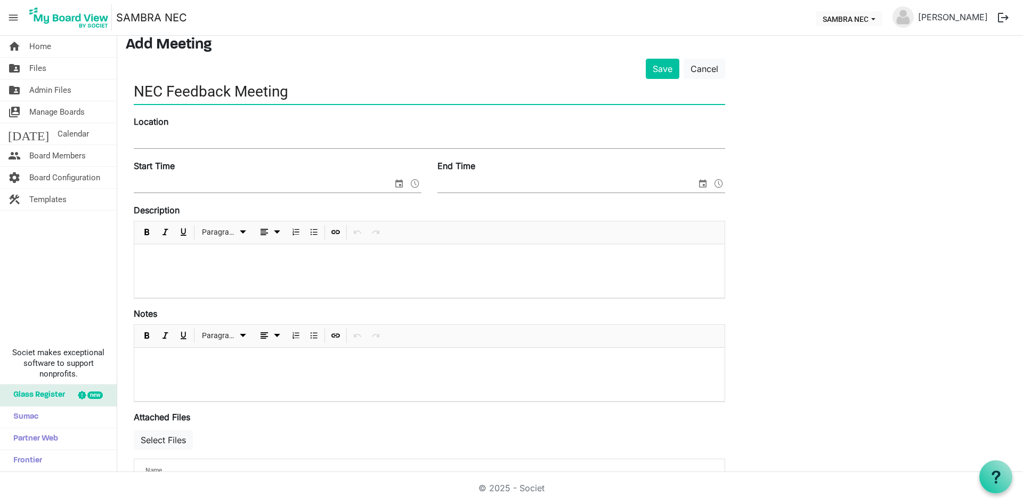
type input "NEC Feedback Meeting"
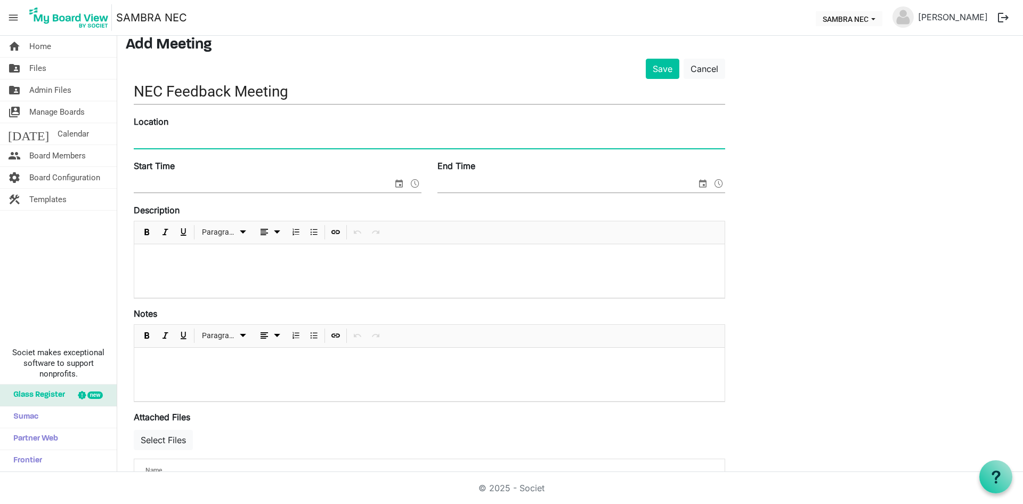
click at [229, 138] on input "Location" at bounding box center [430, 140] width 592 height 16
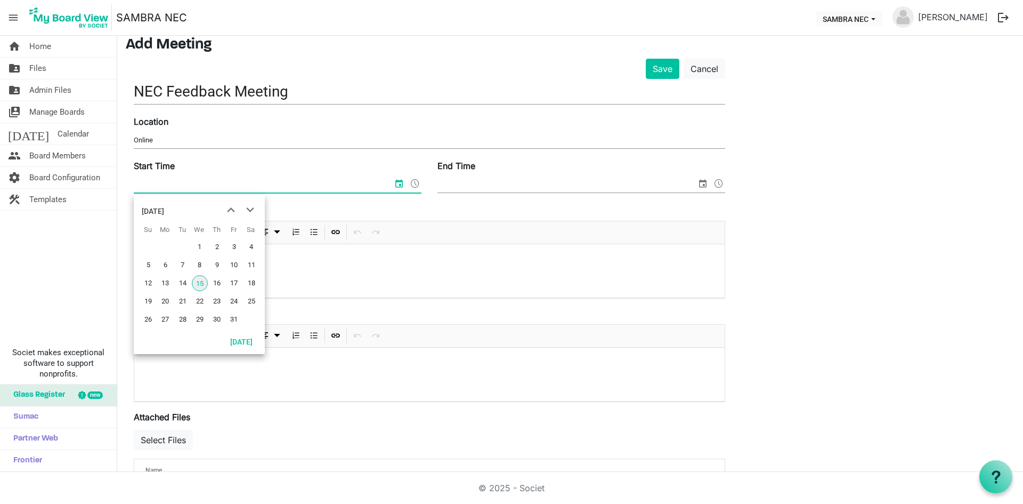
click at [197, 182] on input "Start Time" at bounding box center [263, 184] width 259 height 16
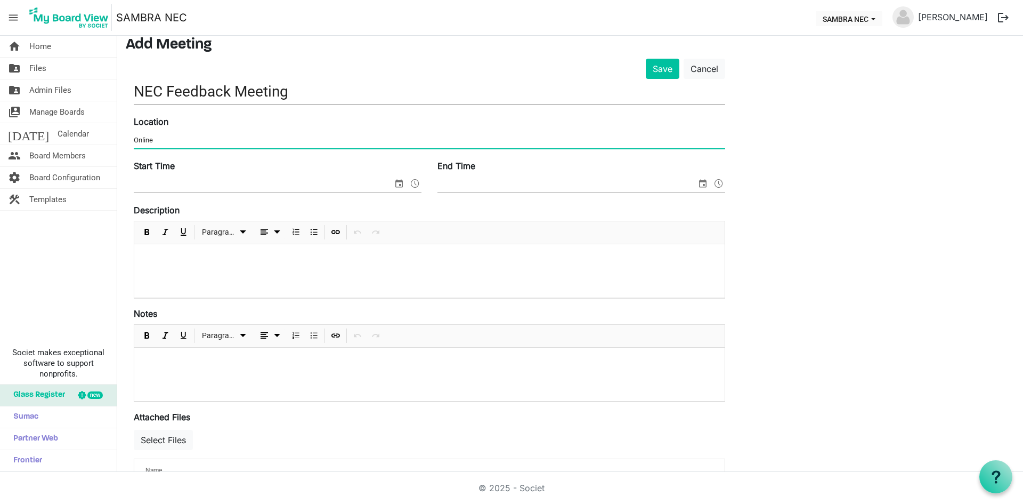
click at [173, 139] on input "Online" at bounding box center [430, 140] width 592 height 16
type input "Online - Teams"
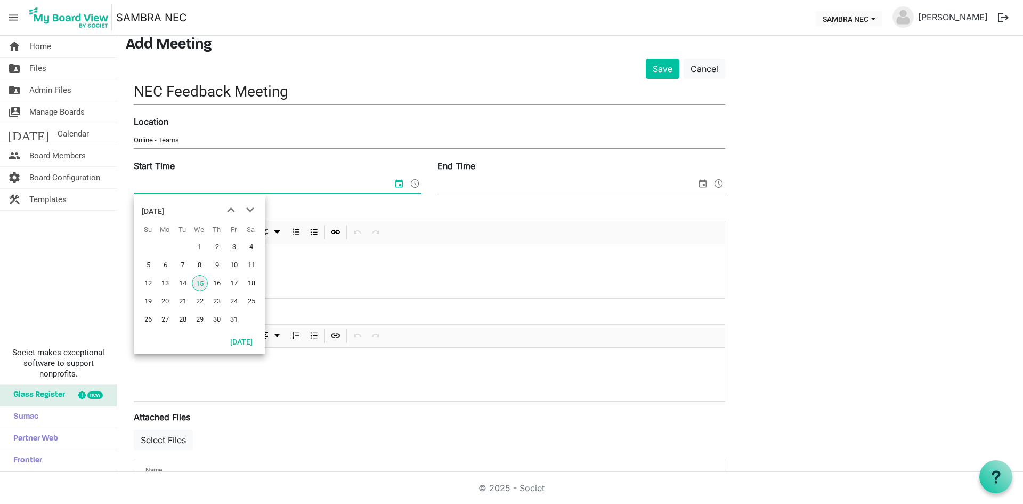
click at [216, 184] on input "Start Time" at bounding box center [263, 184] width 259 height 16
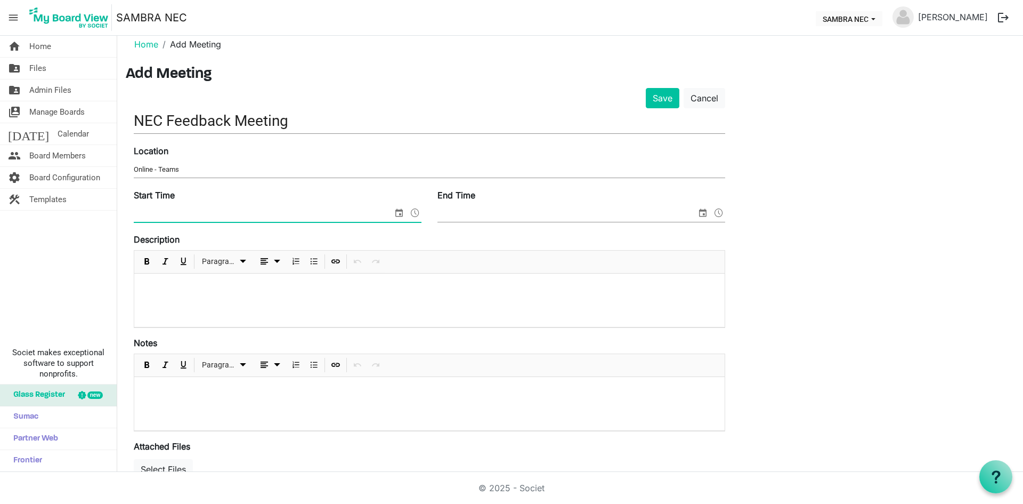
scroll to position [14, 0]
type input "9"
type input "09h00"
click at [498, 212] on input "End Time" at bounding box center [567, 213] width 259 height 16
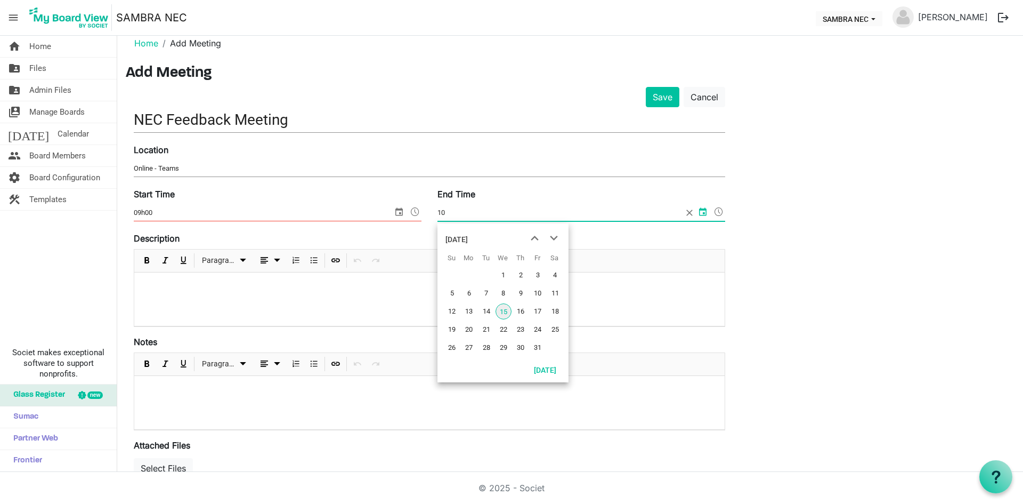
type input "10"
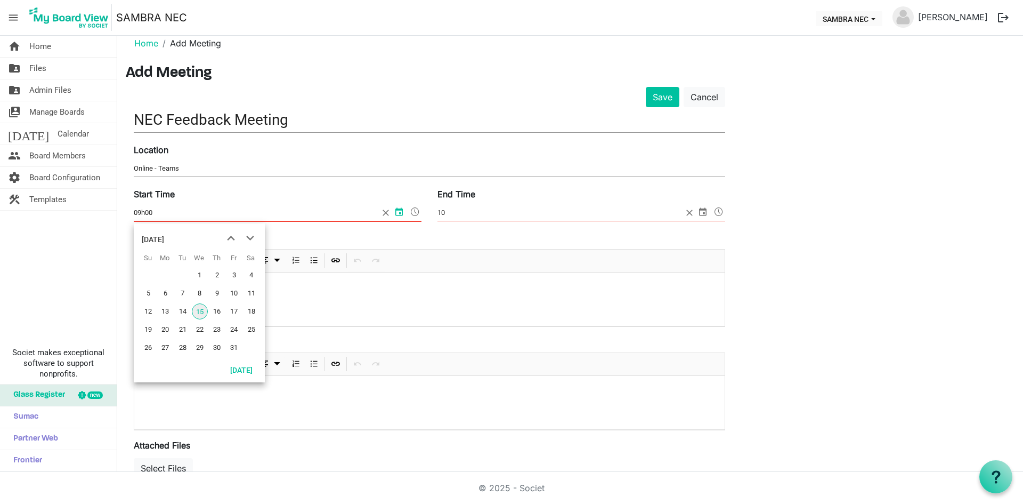
click at [395, 212] on span "select" at bounding box center [399, 212] width 13 height 14
click at [252, 239] on span "next month" at bounding box center [250, 238] width 19 height 19
click at [217, 294] on span "6" at bounding box center [217, 293] width 16 height 16
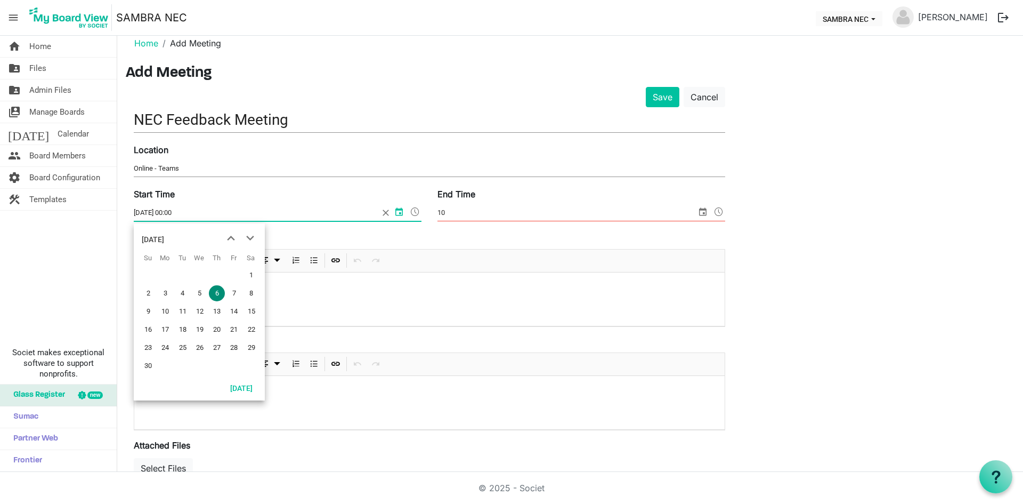
click at [398, 212] on span "select" at bounding box center [399, 212] width 13 height 14
click at [228, 238] on span "previous month" at bounding box center [231, 238] width 19 height 19
click at [215, 347] on span "30" at bounding box center [217, 348] width 16 height 16
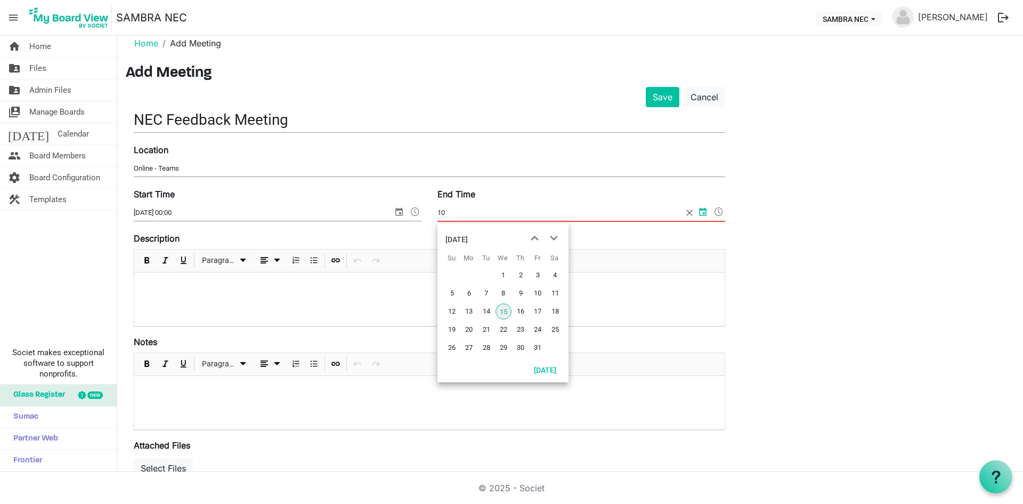
click at [705, 212] on span "select" at bounding box center [703, 212] width 13 height 14
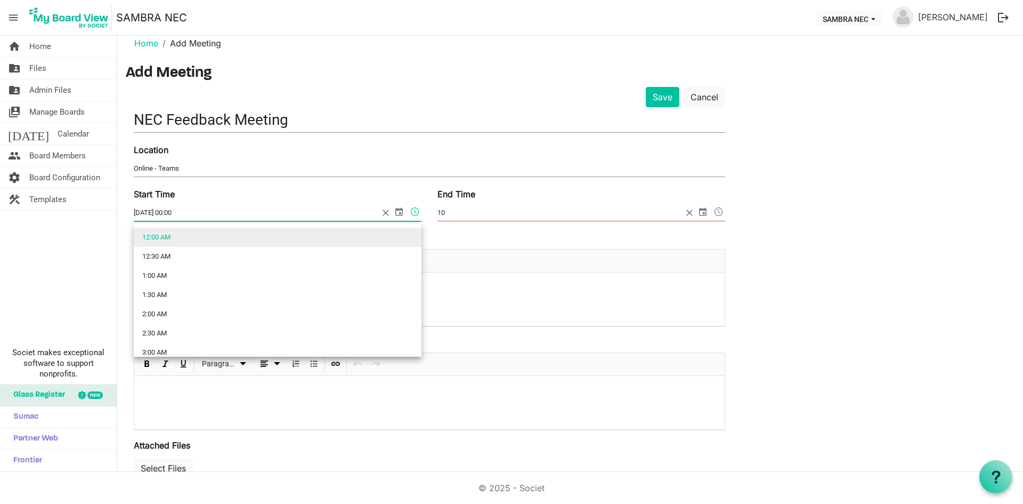
click at [413, 209] on span at bounding box center [415, 212] width 13 height 14
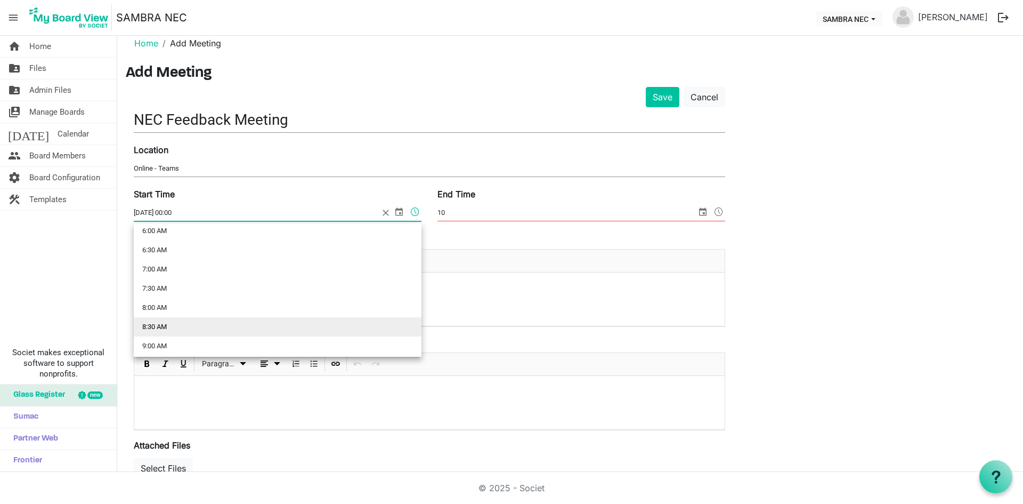
scroll to position [282, 0]
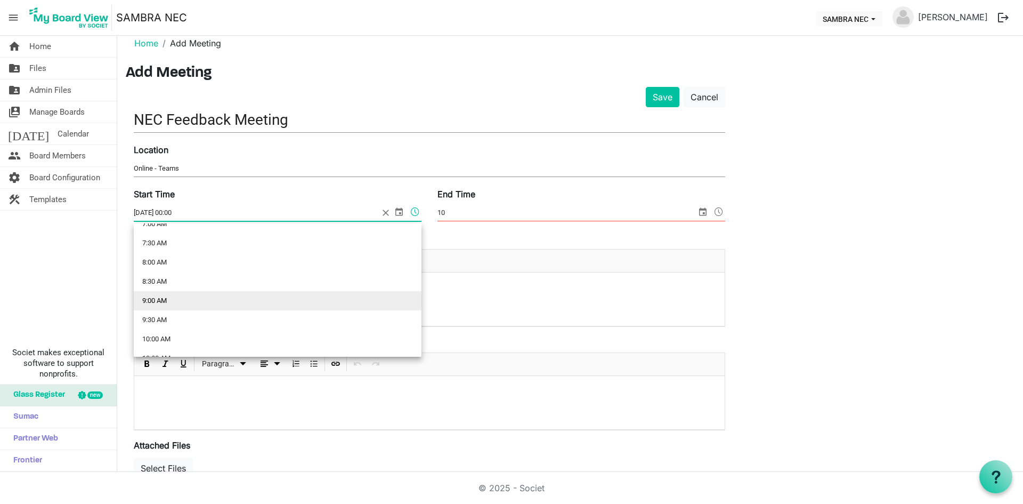
click at [161, 302] on li "9:00 AM" at bounding box center [278, 300] width 288 height 19
type input "2025/10/30 09:00"
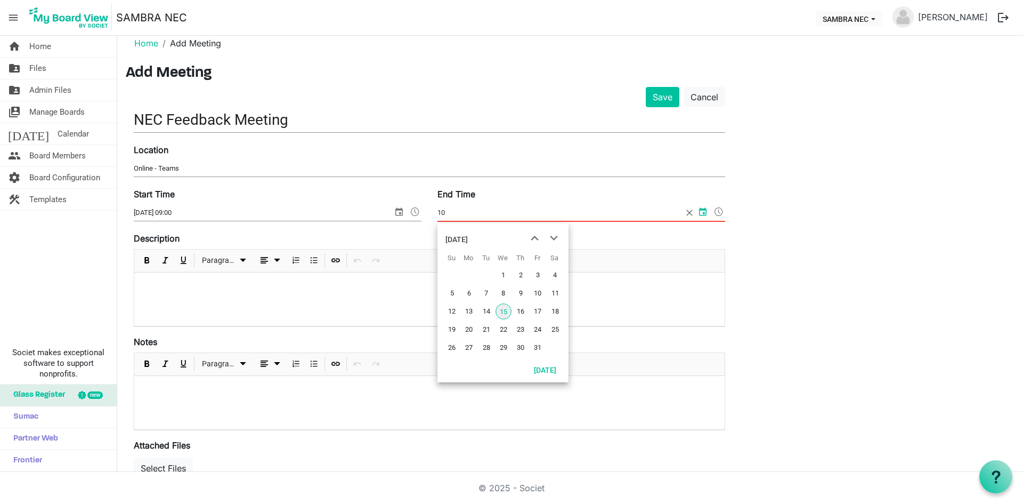
click at [704, 211] on span "select" at bounding box center [703, 212] width 13 height 14
click at [554, 233] on span "next month" at bounding box center [554, 238] width 19 height 19
click at [531, 240] on span "previous month" at bounding box center [535, 238] width 19 height 19
click at [519, 349] on span "30" at bounding box center [521, 348] width 16 height 16
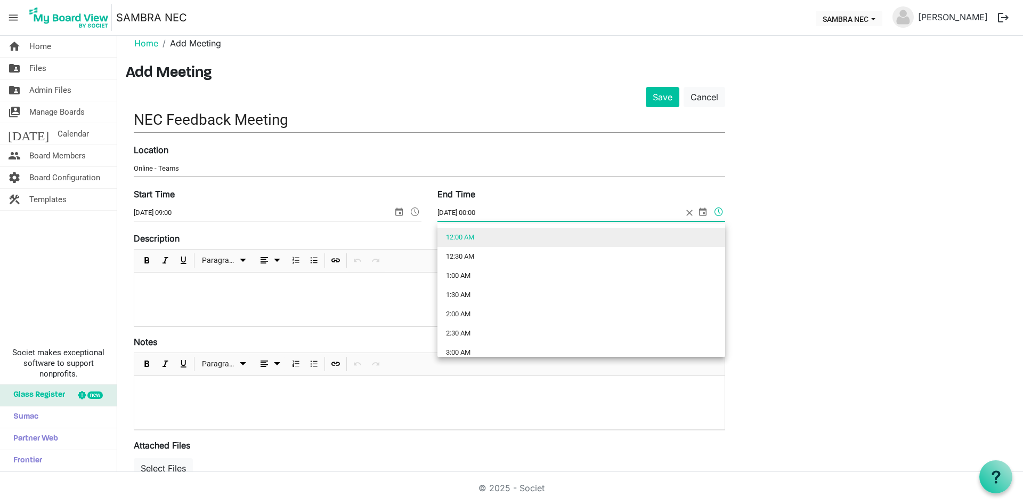
click at [720, 214] on span at bounding box center [719, 212] width 13 height 14
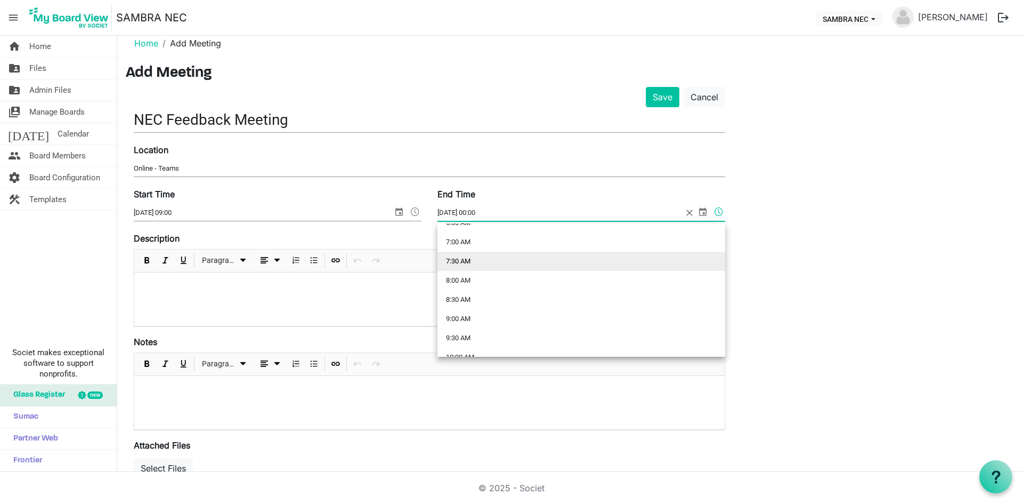
scroll to position [266, 0]
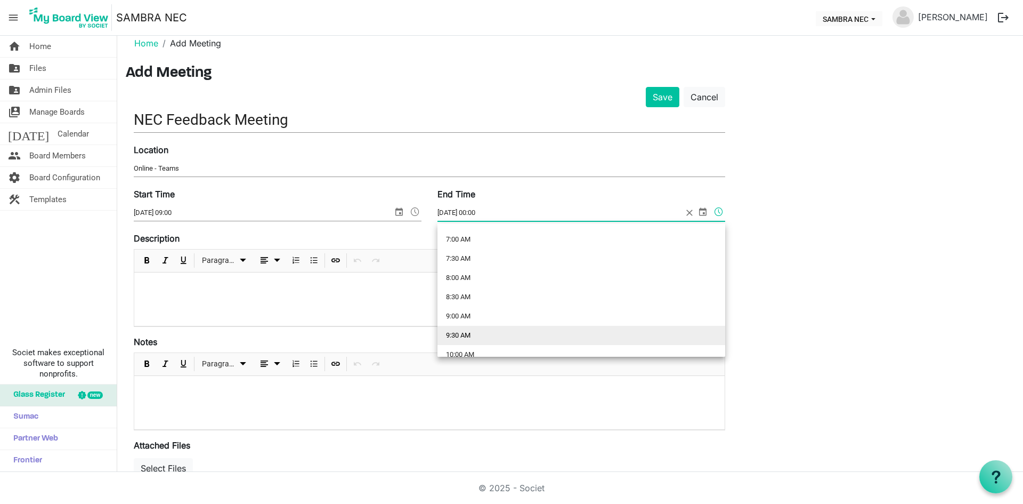
click at [471, 333] on li "9:30 AM" at bounding box center [582, 335] width 288 height 19
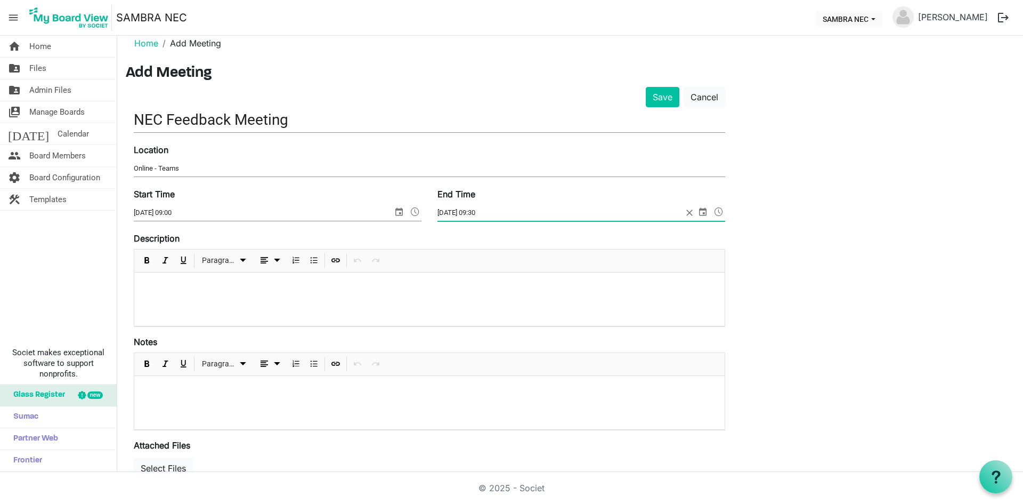
click at [720, 212] on span at bounding box center [719, 212] width 13 height 14
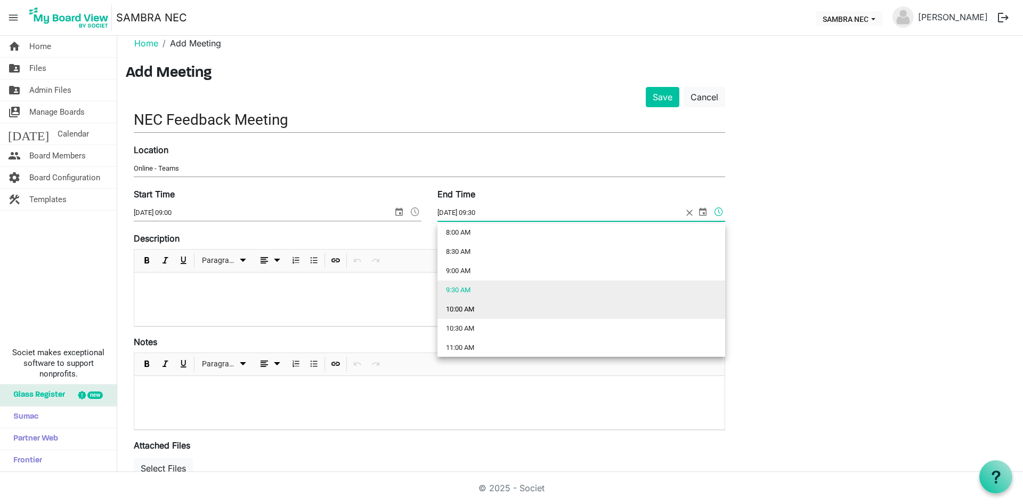
click at [480, 310] on li "10:00 AM" at bounding box center [582, 309] width 288 height 19
type input "2025/10/30 10:00"
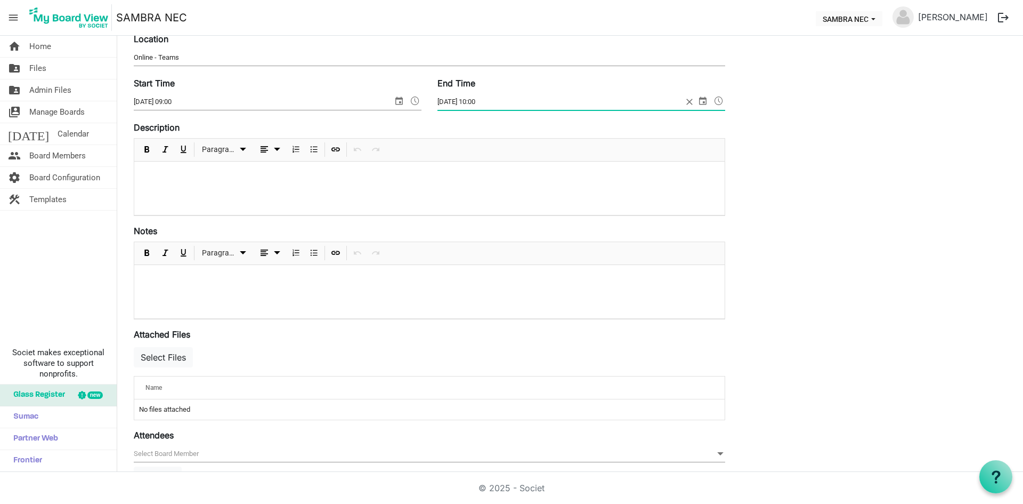
scroll to position [209, 0]
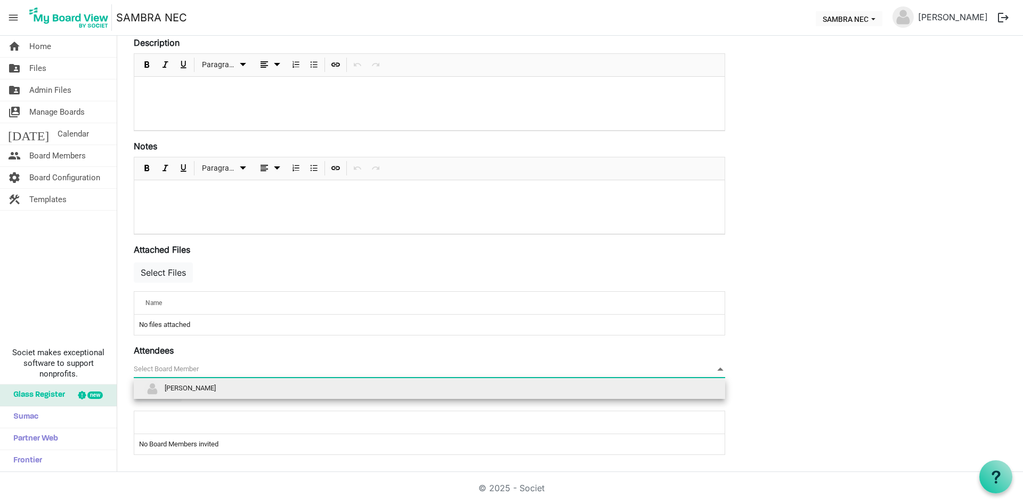
click at [392, 365] on span "null" at bounding box center [430, 369] width 592 height 17
click at [344, 391] on li "[PERSON_NAME]" at bounding box center [430, 388] width 592 height 20
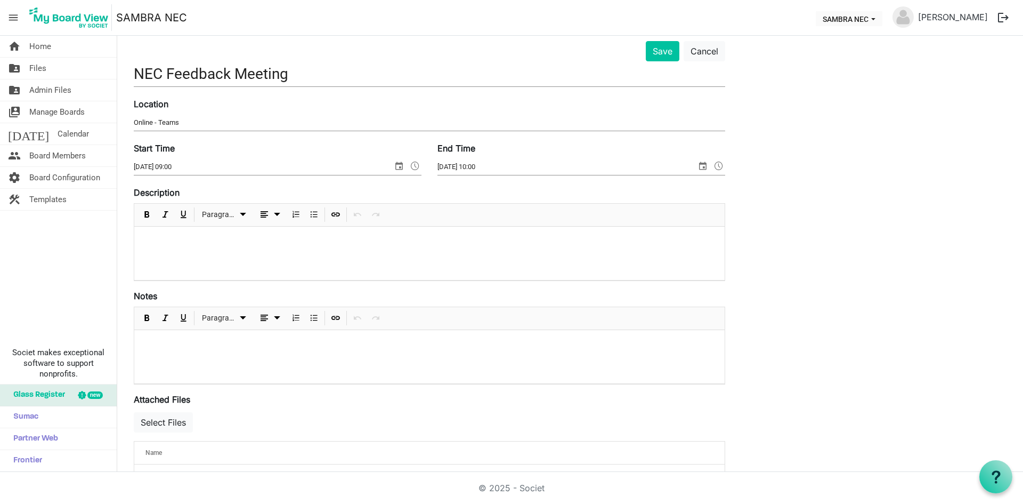
scroll to position [39, 0]
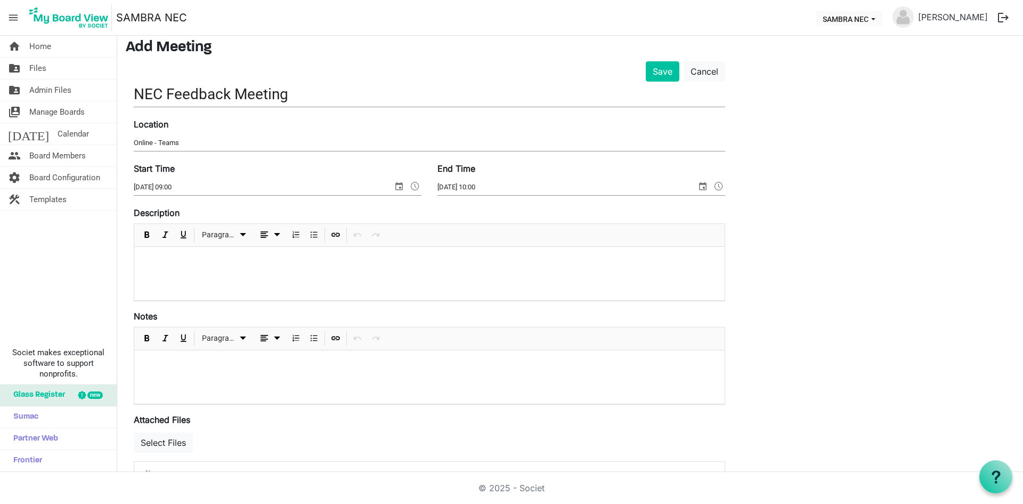
click at [237, 281] on div at bounding box center [429, 273] width 591 height 53
click at [240, 370] on div at bounding box center [429, 376] width 591 height 53
click at [257, 254] on div "This is an important meeting" at bounding box center [429, 273] width 591 height 53
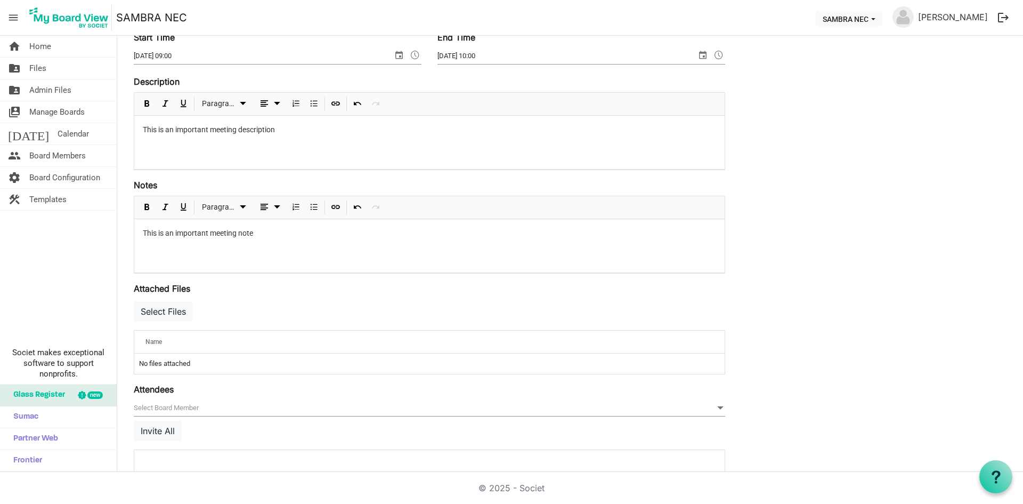
scroll to position [191, 0]
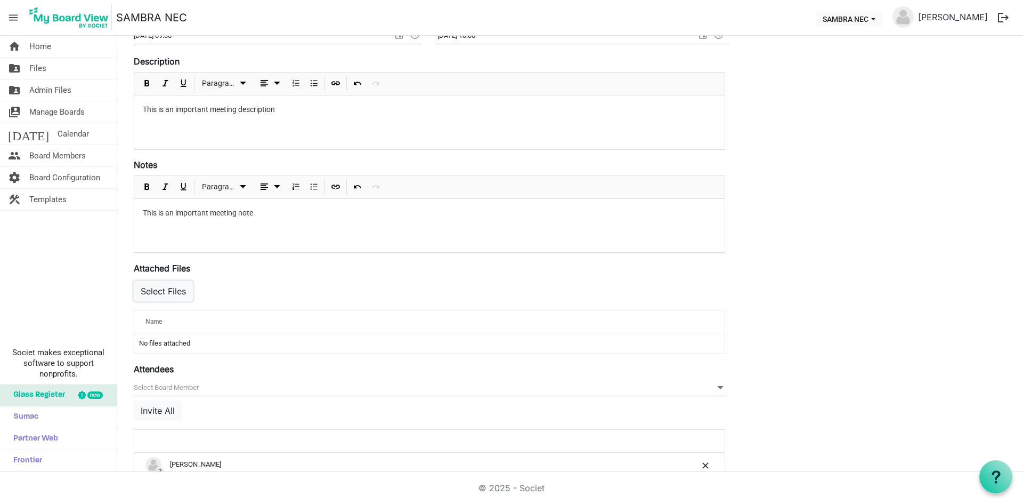
click at [163, 289] on button "Select Files" at bounding box center [163, 291] width 59 height 20
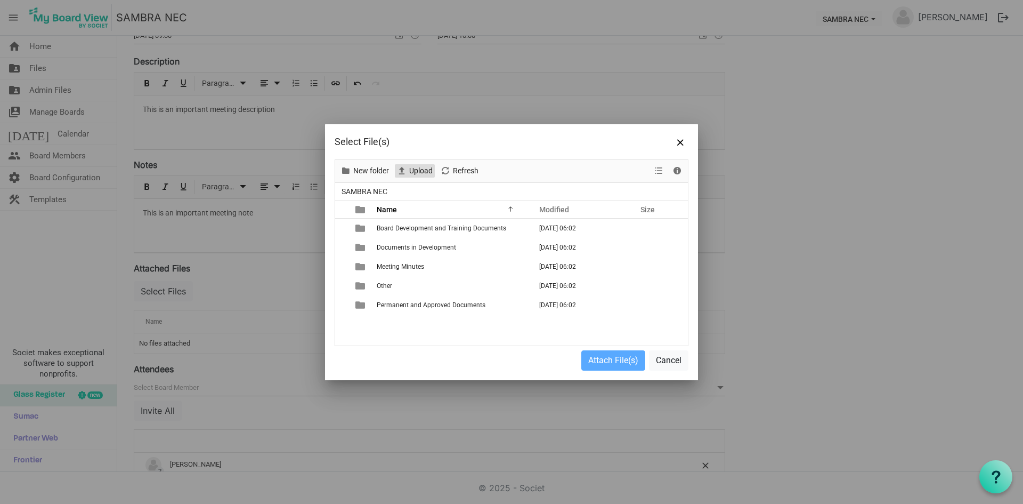
click at [423, 166] on span "Upload" at bounding box center [421, 170] width 26 height 13
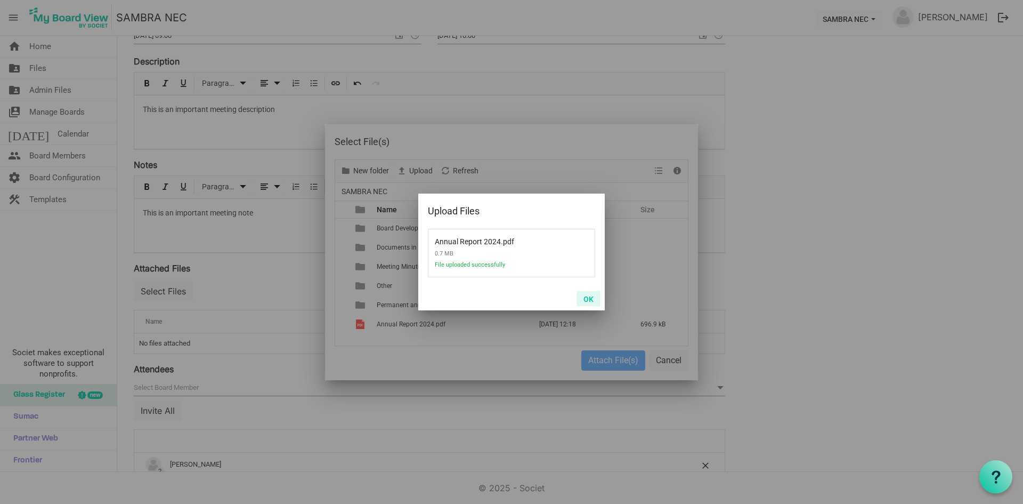
click at [587, 294] on button "OK" at bounding box center [589, 298] width 24 height 15
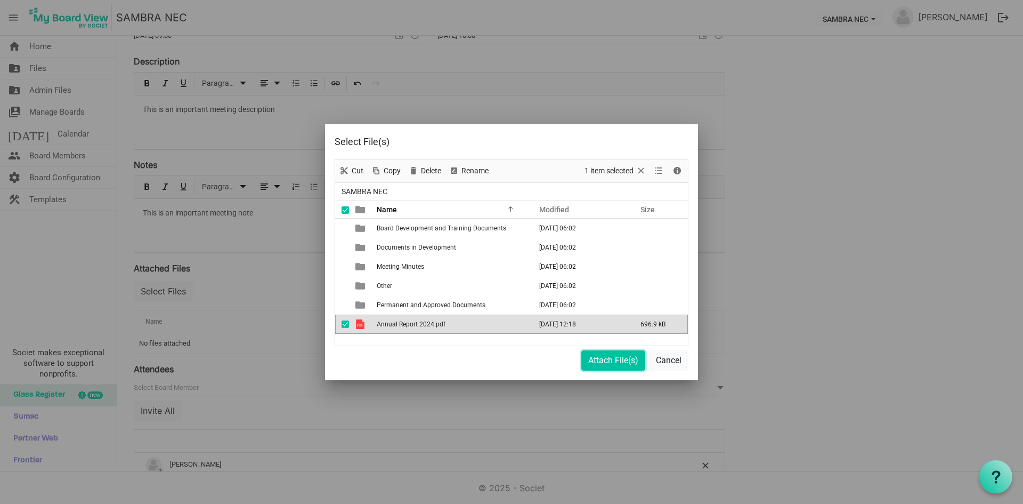
click at [613, 355] on button "Attach File(s)" at bounding box center [613, 360] width 64 height 20
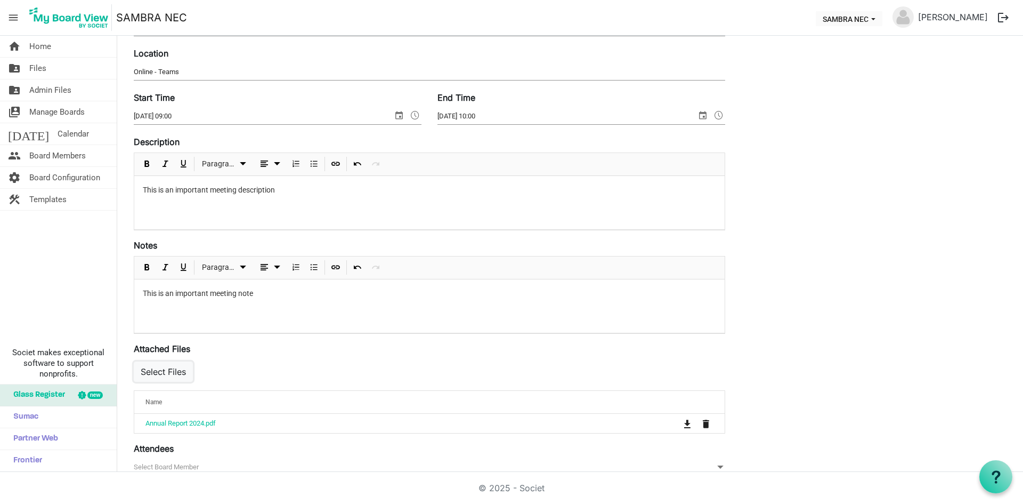
scroll to position [0, 0]
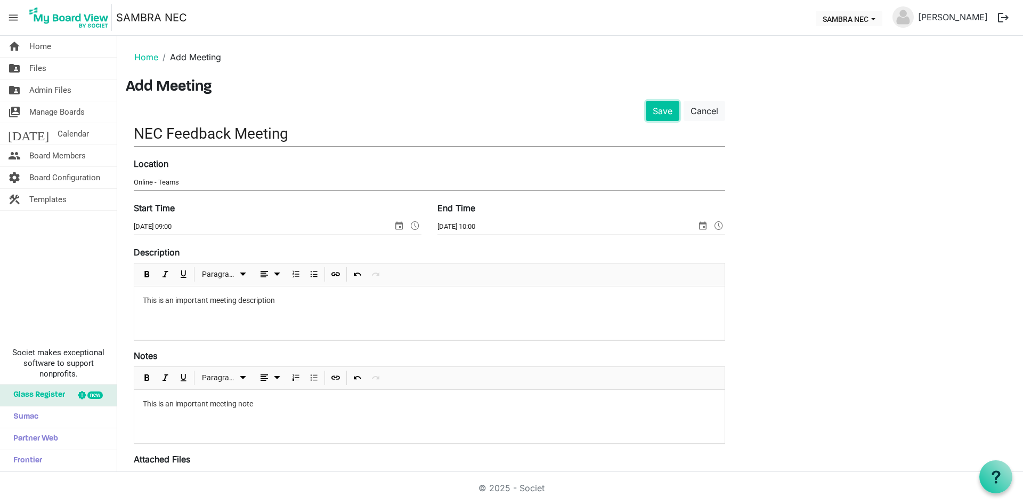
click at [665, 112] on button "Save" at bounding box center [663, 111] width 34 height 20
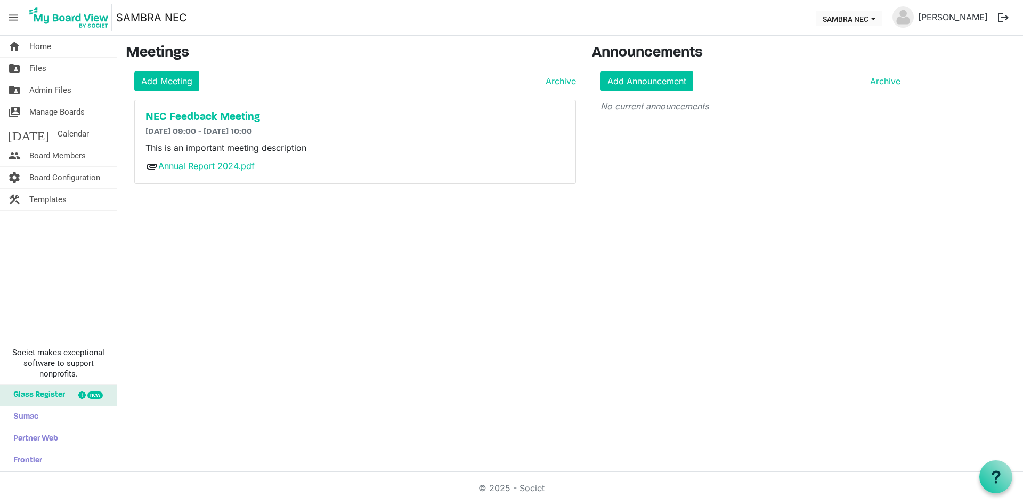
click at [240, 117] on h5 "NEC Feedback Meeting" at bounding box center [355, 117] width 419 height 13
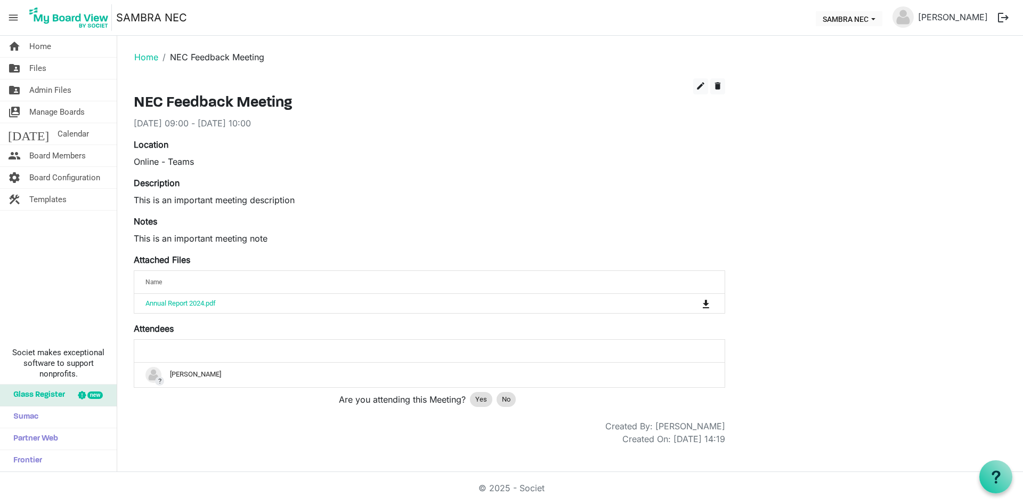
click at [487, 400] on span "Yes" at bounding box center [481, 399] width 12 height 11
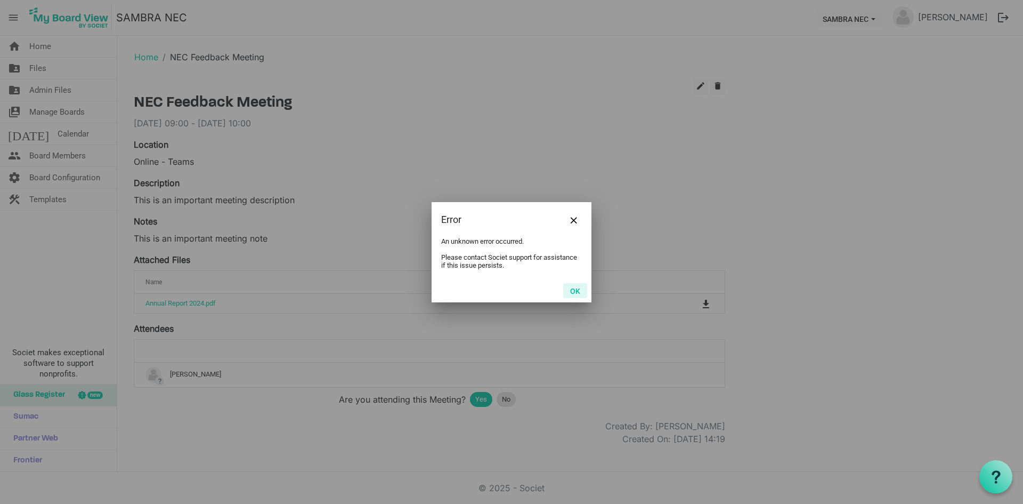
click at [570, 283] on button "OK" at bounding box center [575, 290] width 24 height 15
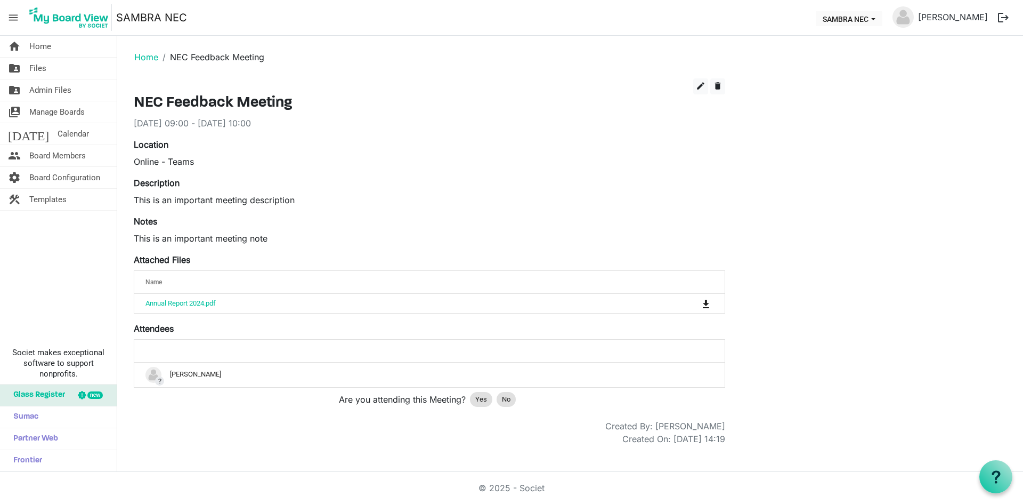
click at [482, 394] on span "Yes" at bounding box center [481, 399] width 12 height 11
